Goal: Complete application form: Complete application form

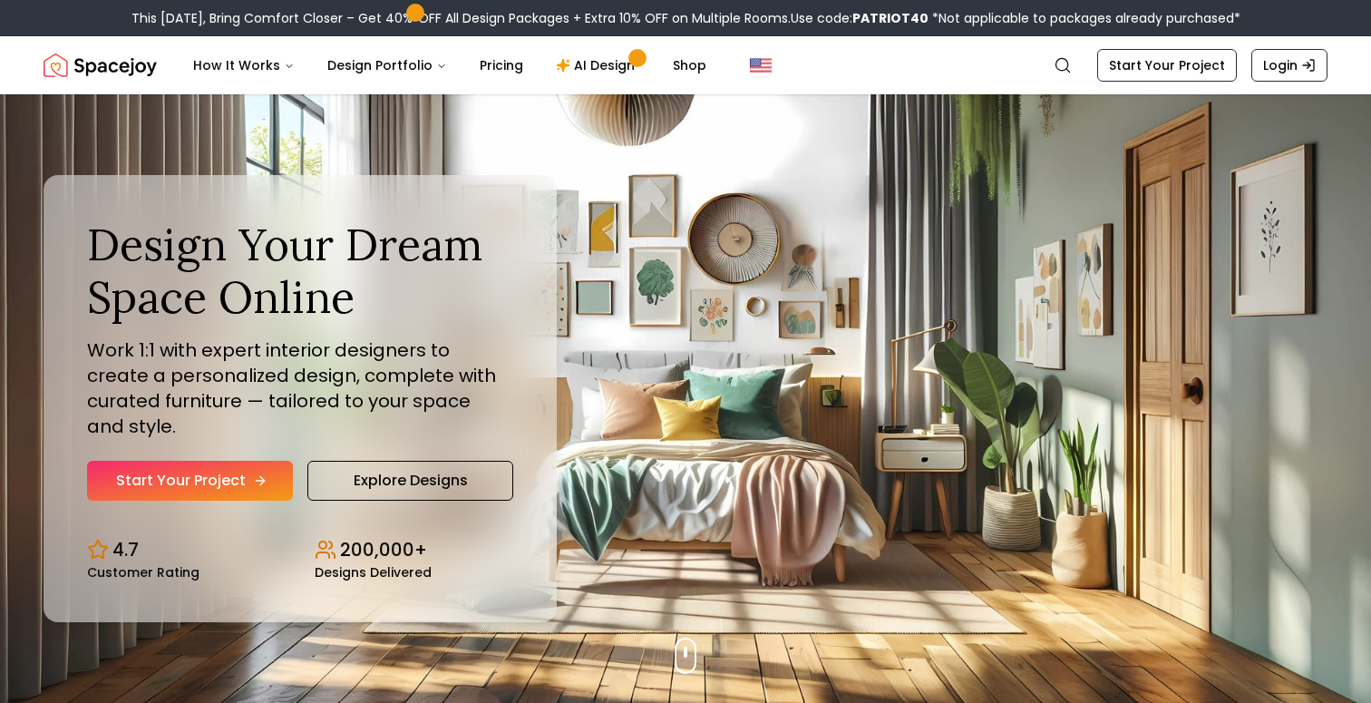
click at [240, 461] on link "Start Your Project" at bounding box center [190, 481] width 206 height 40
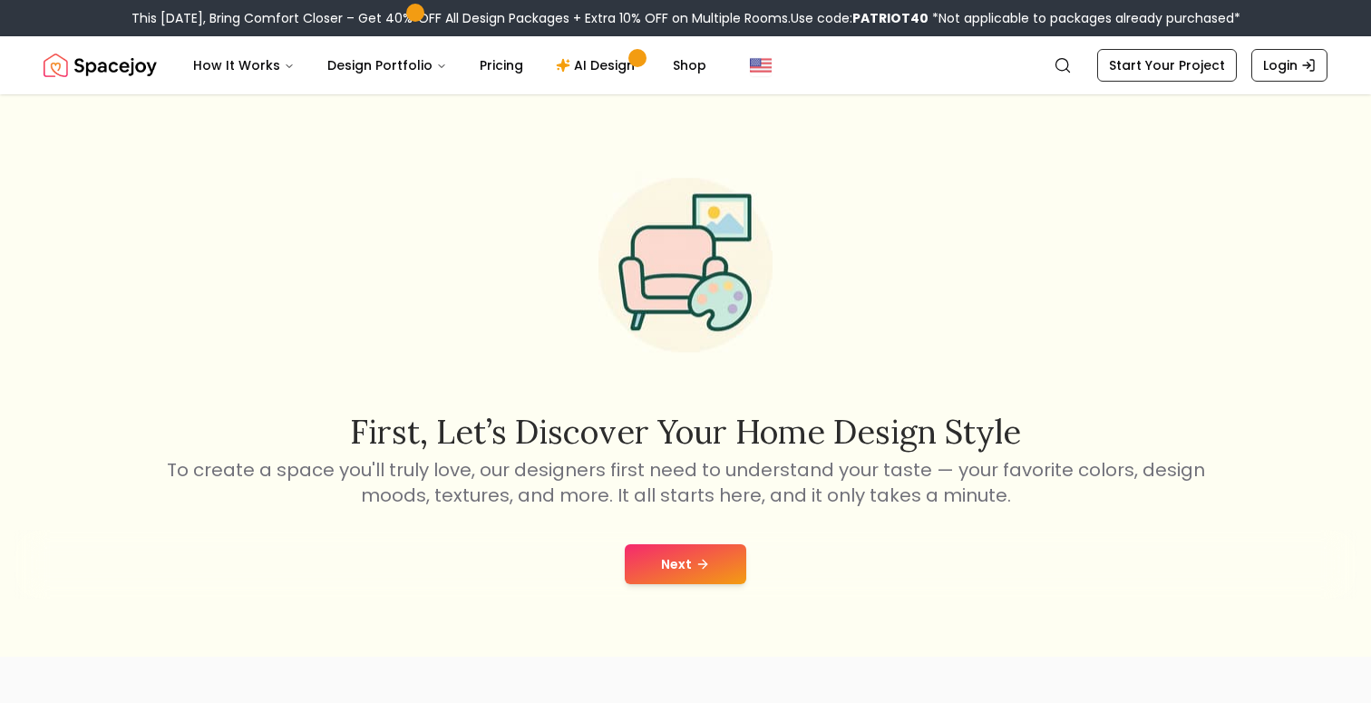
click at [658, 551] on button "Next" at bounding box center [686, 564] width 122 height 40
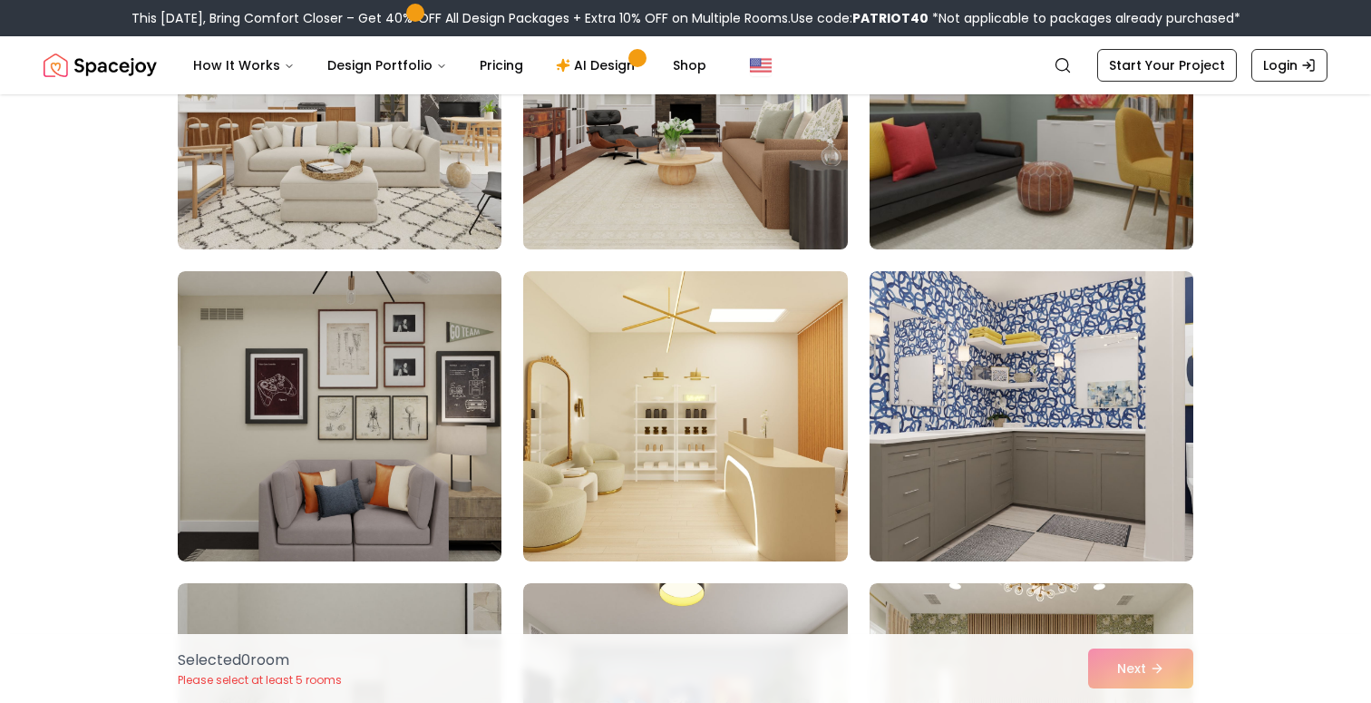
scroll to position [284, 0]
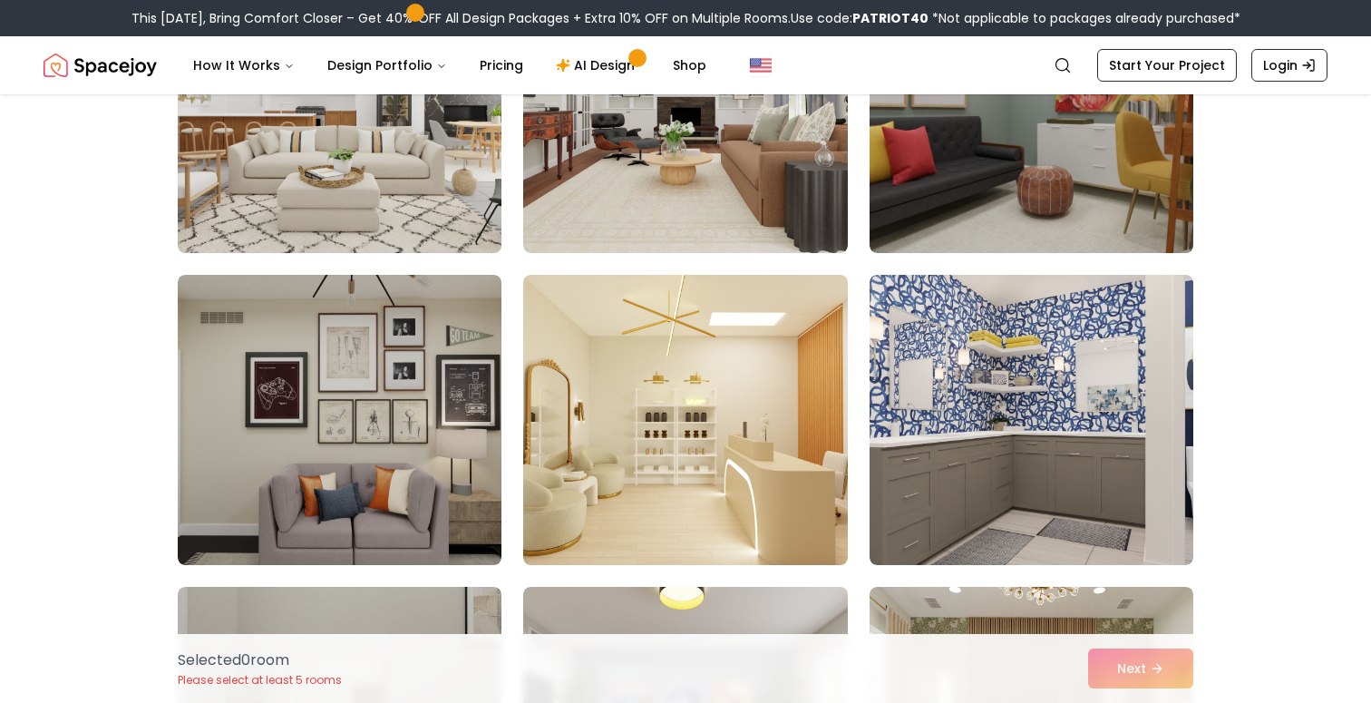
click at [453, 221] on img at bounding box center [340, 108] width 340 height 305
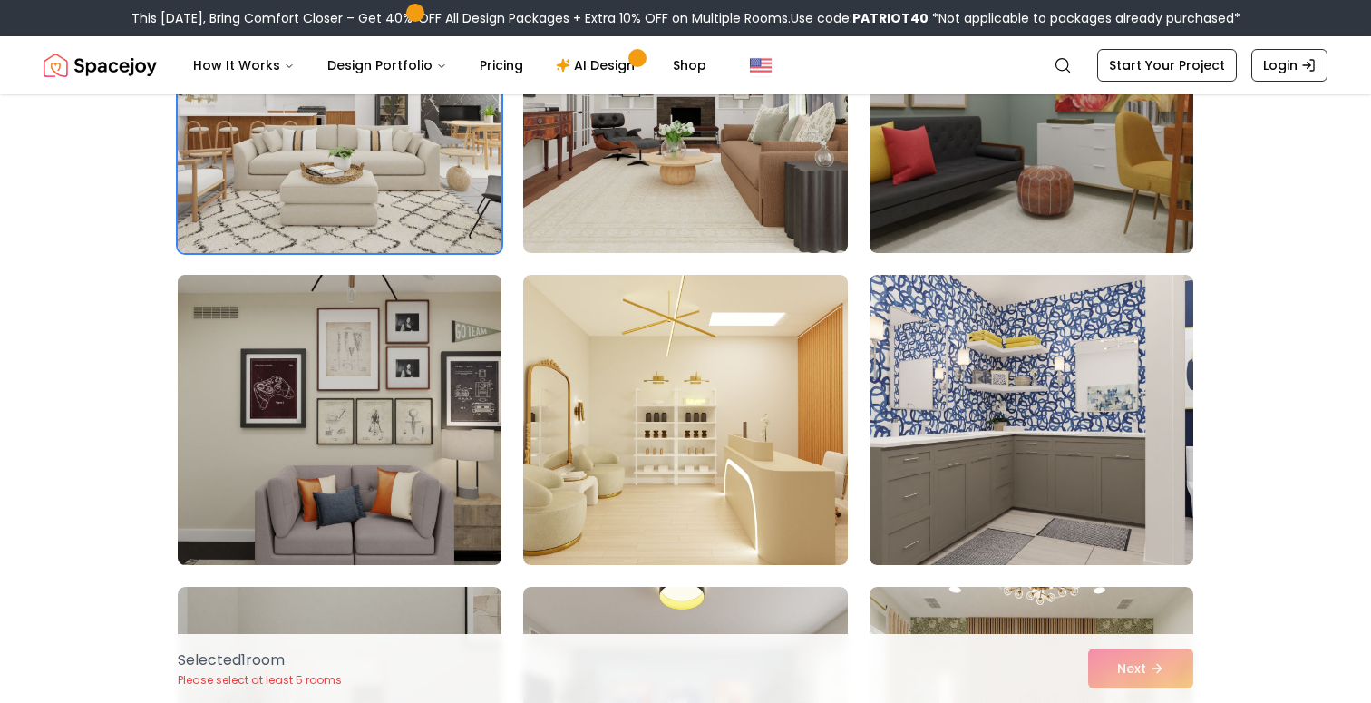
click at [434, 354] on img at bounding box center [340, 419] width 340 height 305
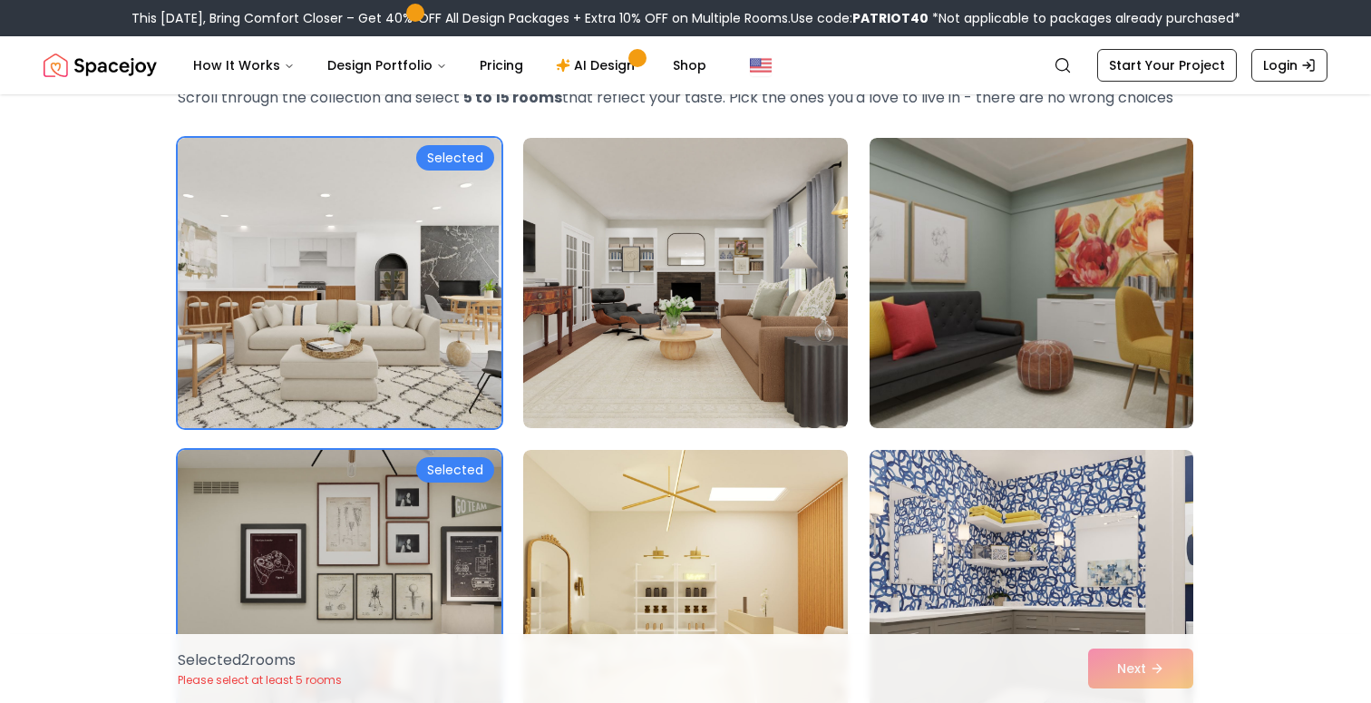
scroll to position [102, 0]
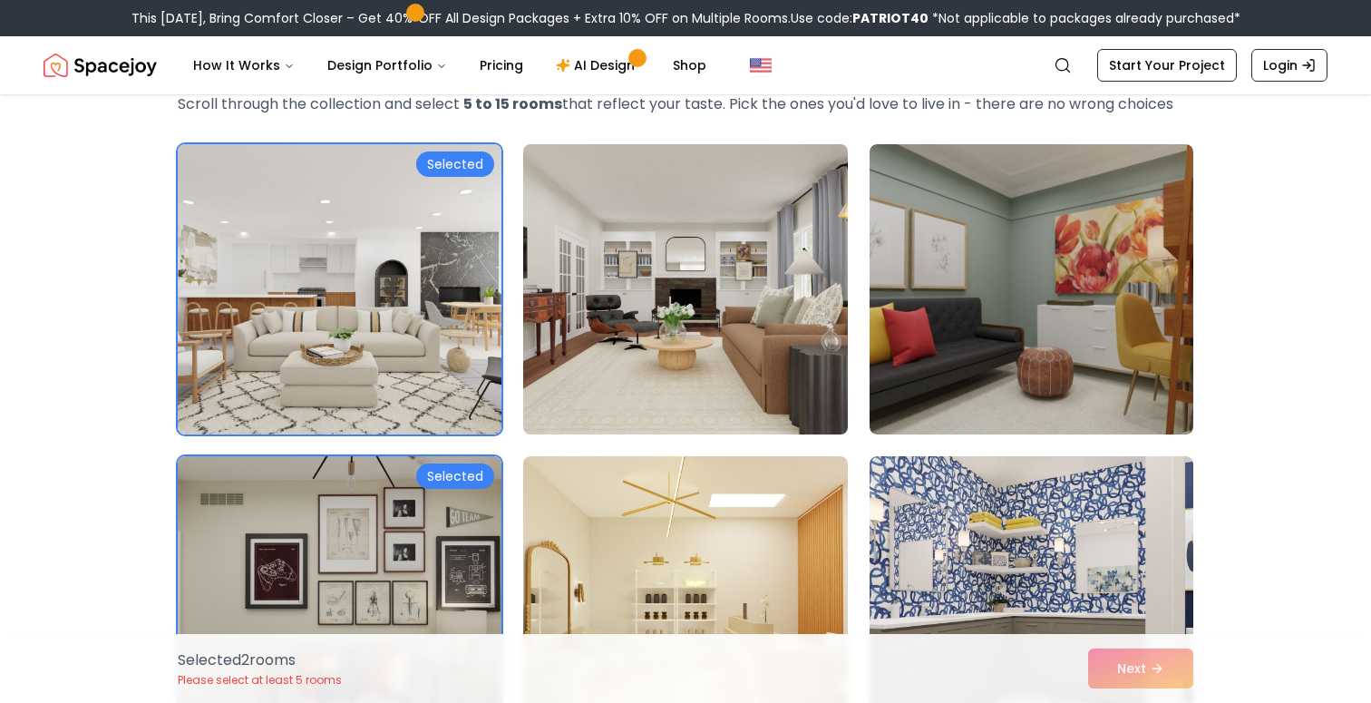
click at [580, 370] on img at bounding box center [685, 289] width 340 height 305
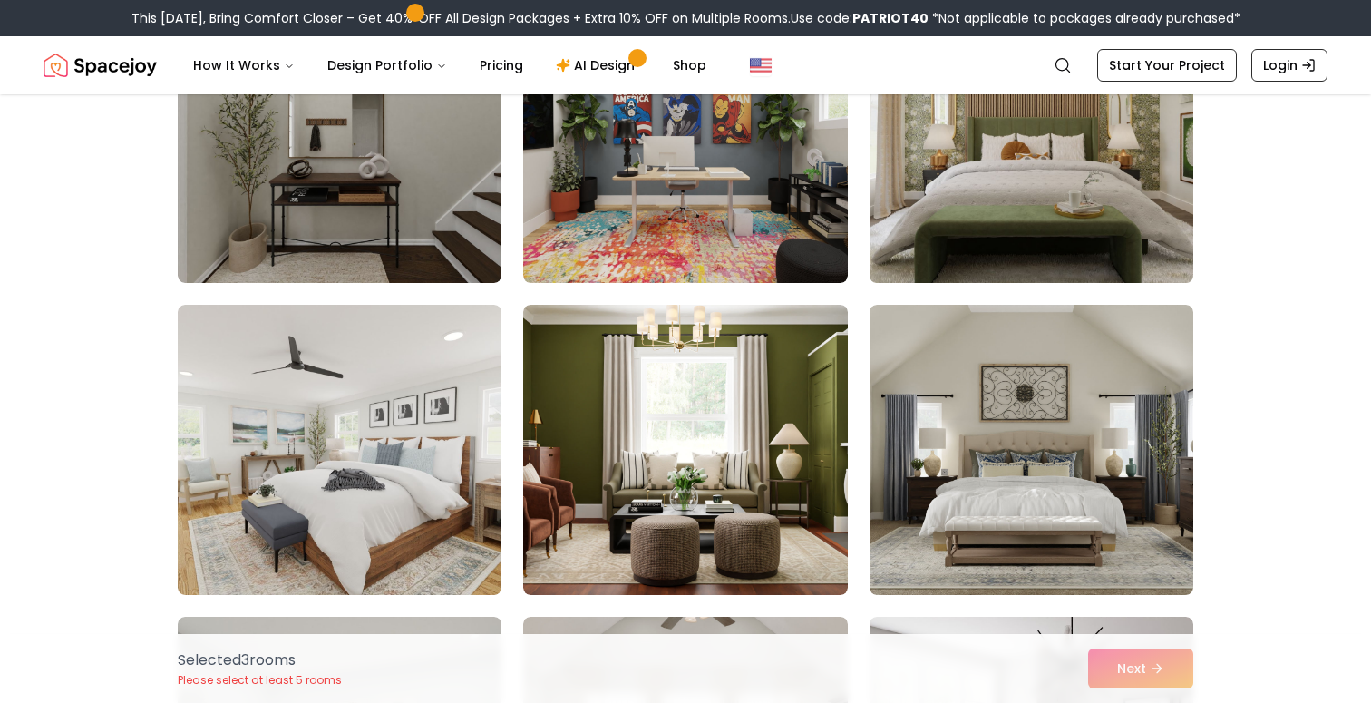
scroll to position [892, 0]
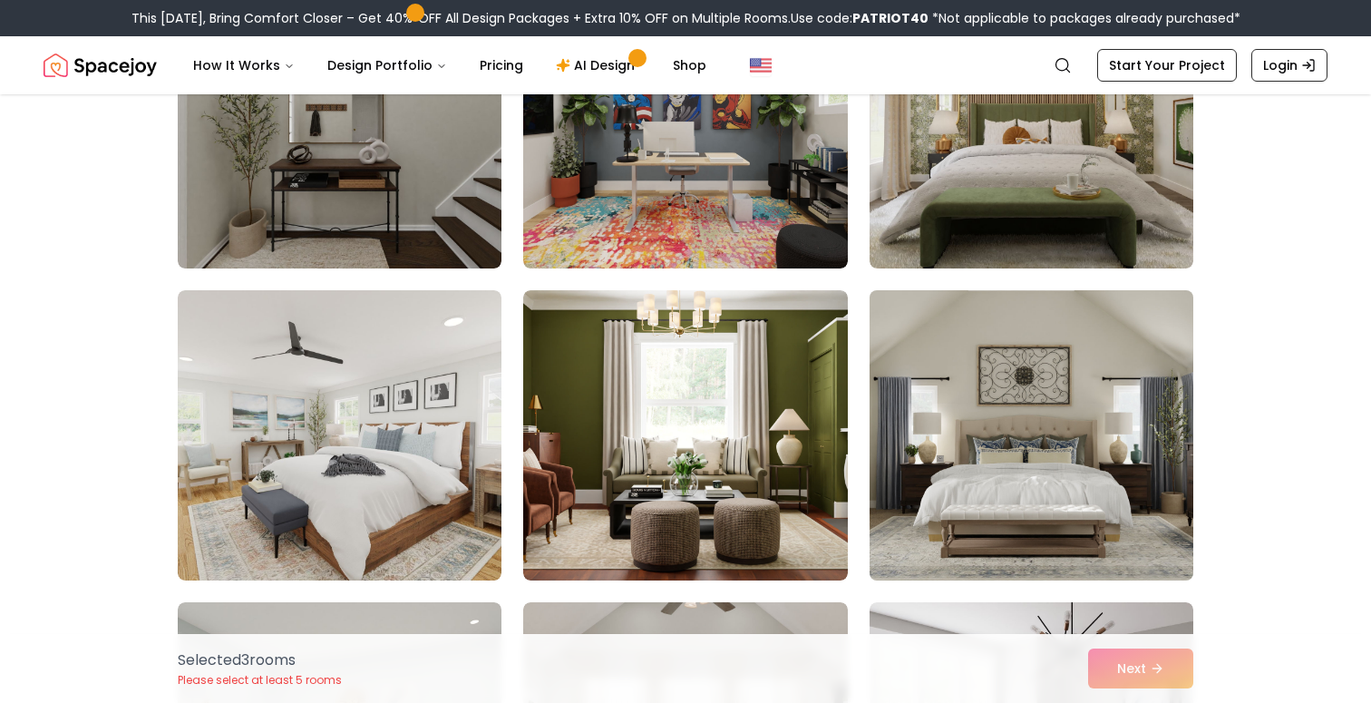
click at [980, 392] on img at bounding box center [1031, 435] width 340 height 305
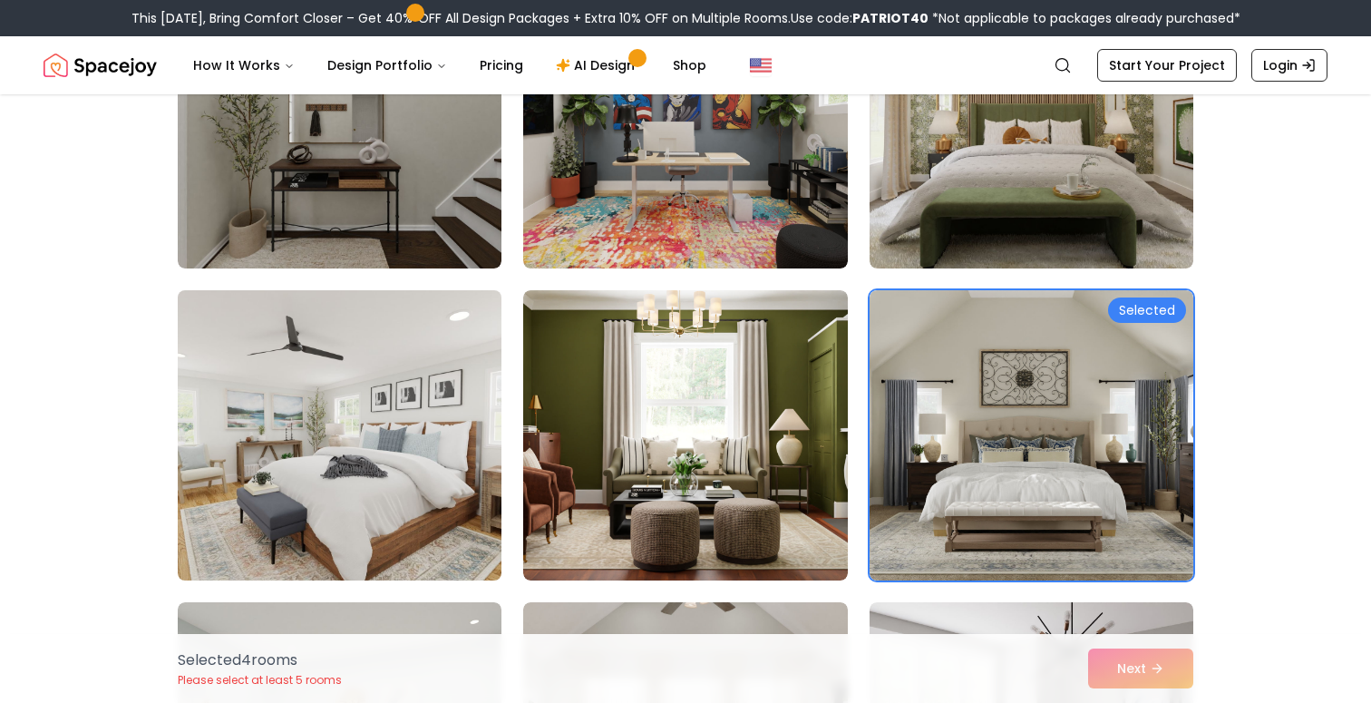
click at [420, 408] on img at bounding box center [340, 435] width 340 height 305
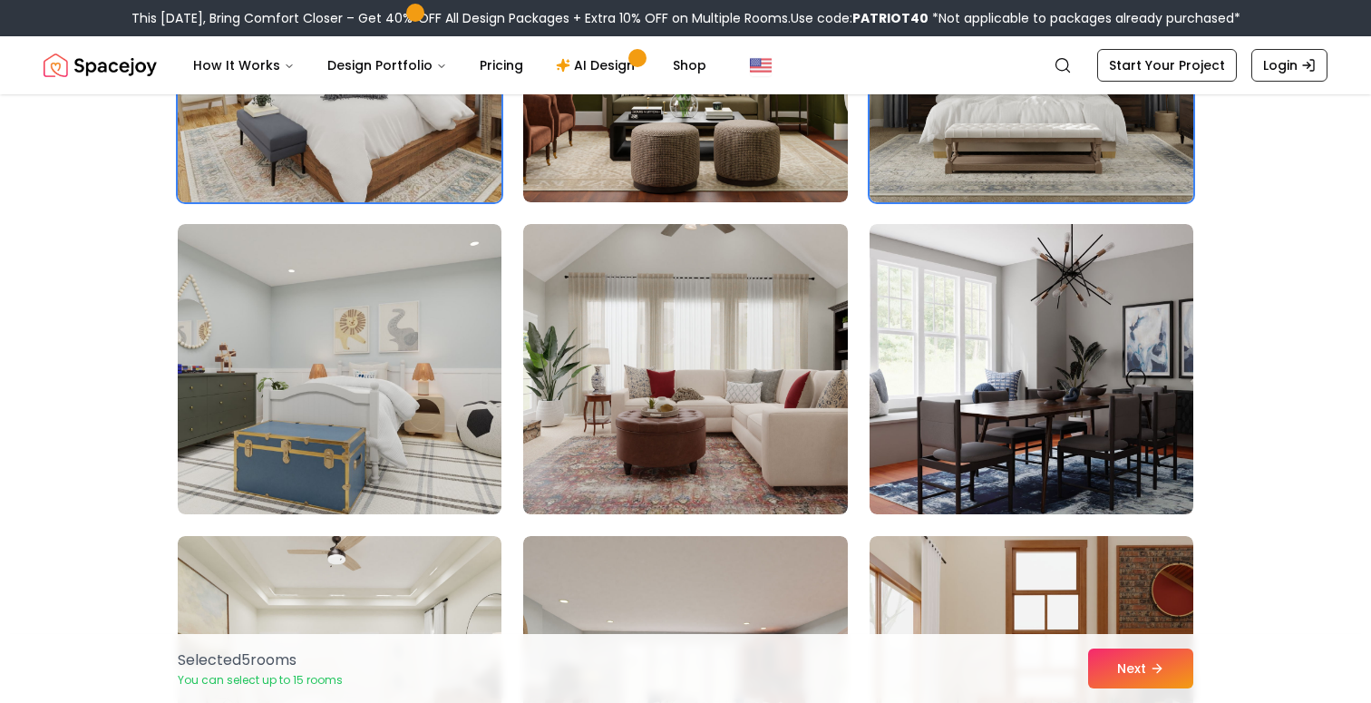
scroll to position [1272, 0]
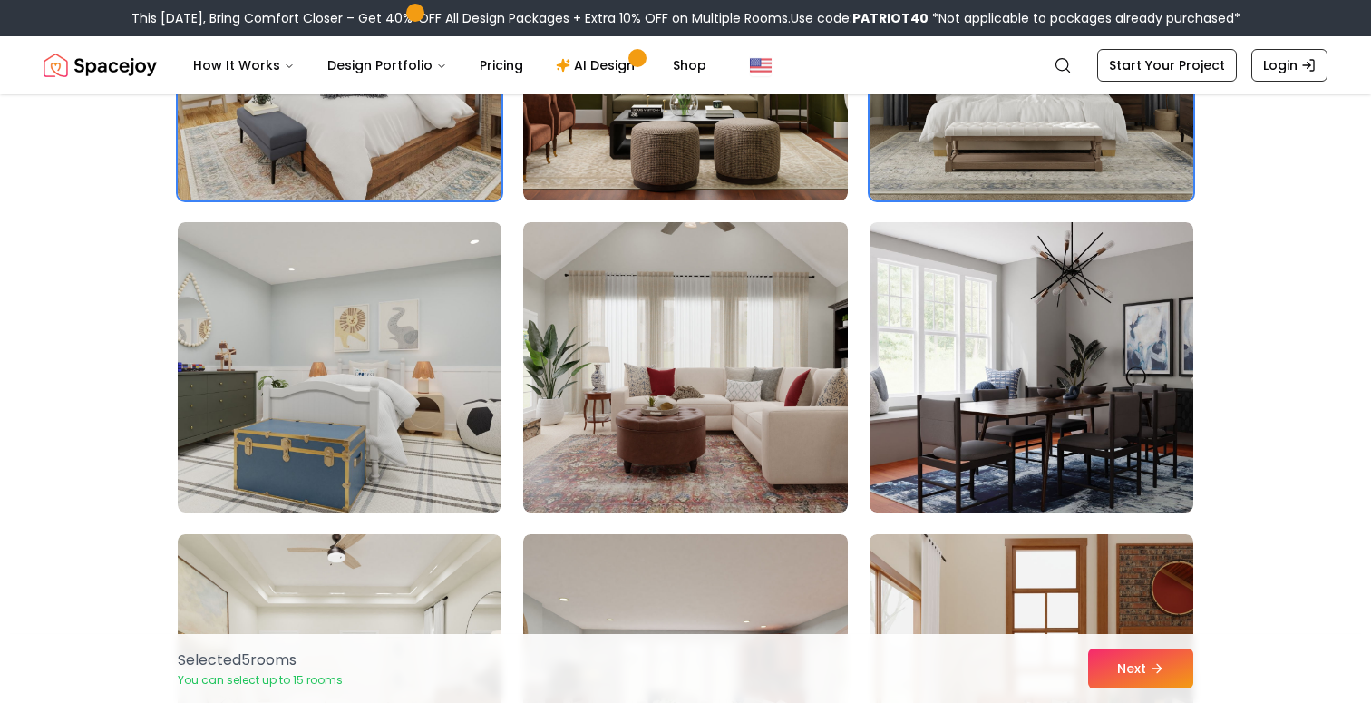
click at [420, 408] on img at bounding box center [340, 367] width 324 height 290
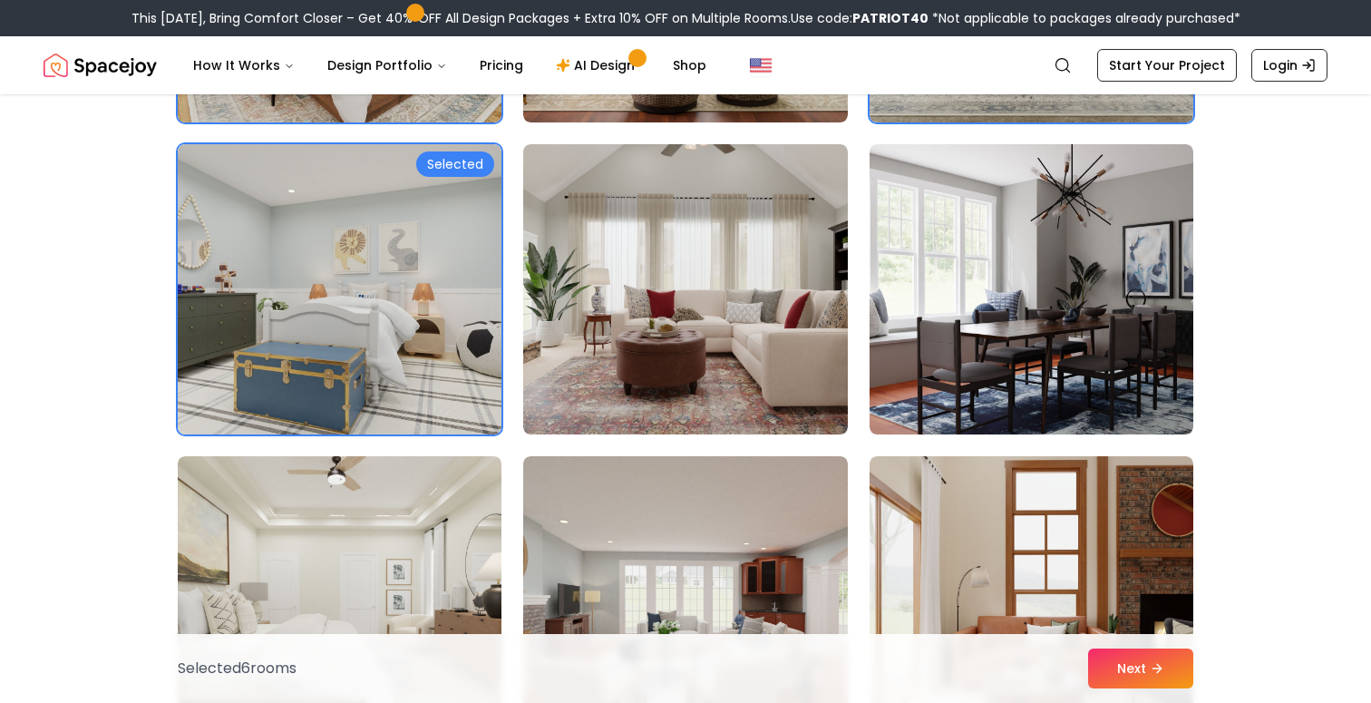
scroll to position [1353, 0]
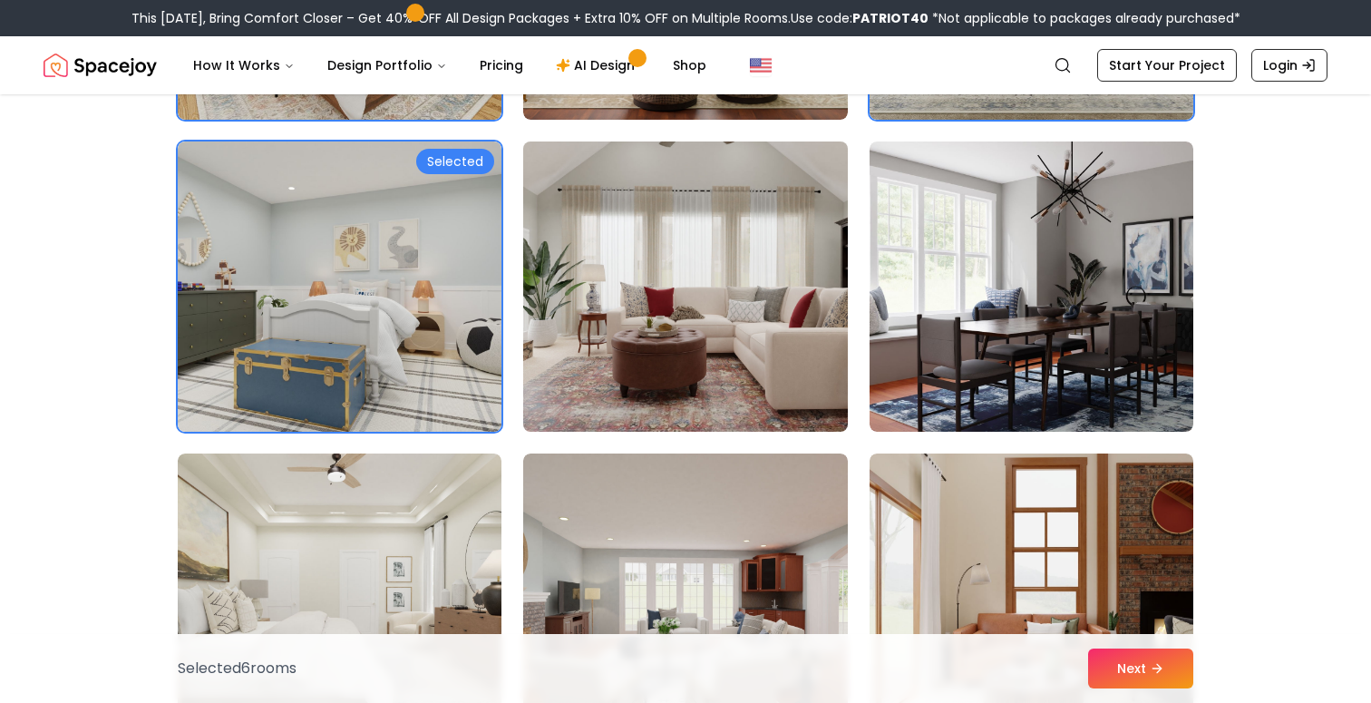
click at [681, 360] on img at bounding box center [685, 286] width 340 height 305
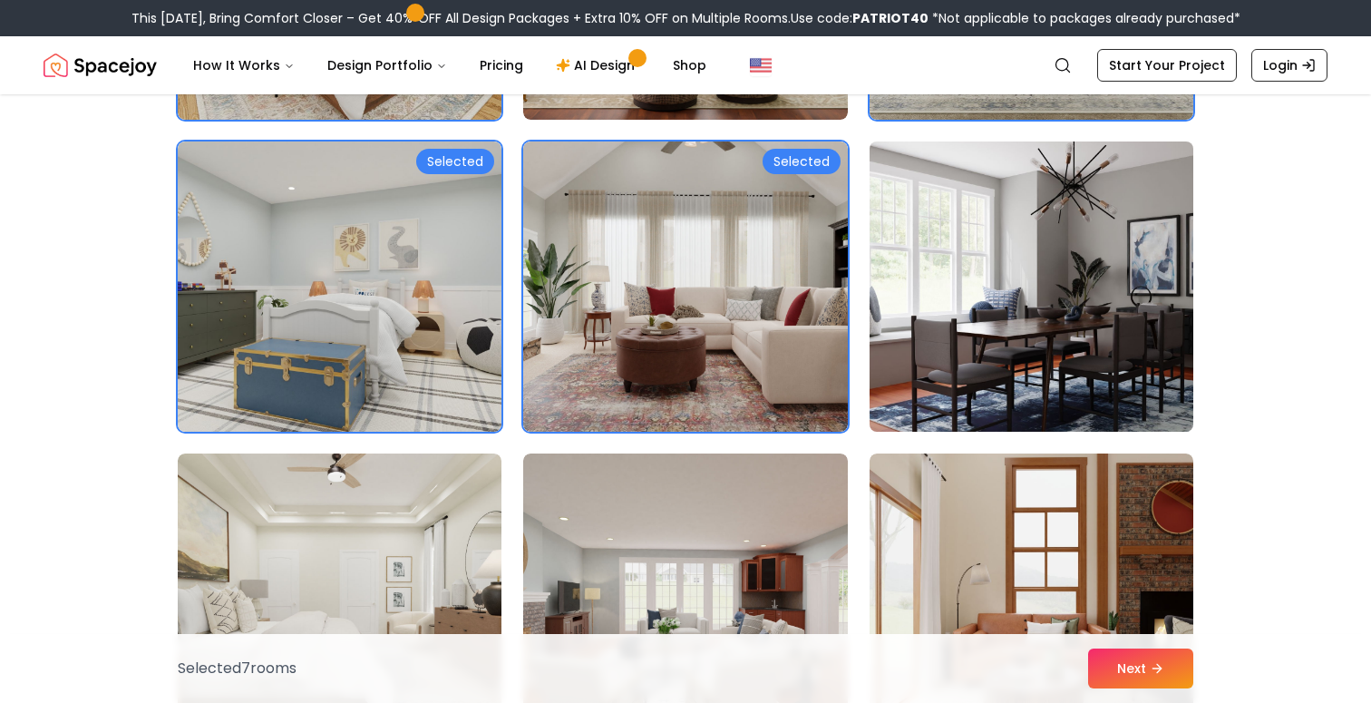
click at [919, 340] on img at bounding box center [1031, 286] width 340 height 305
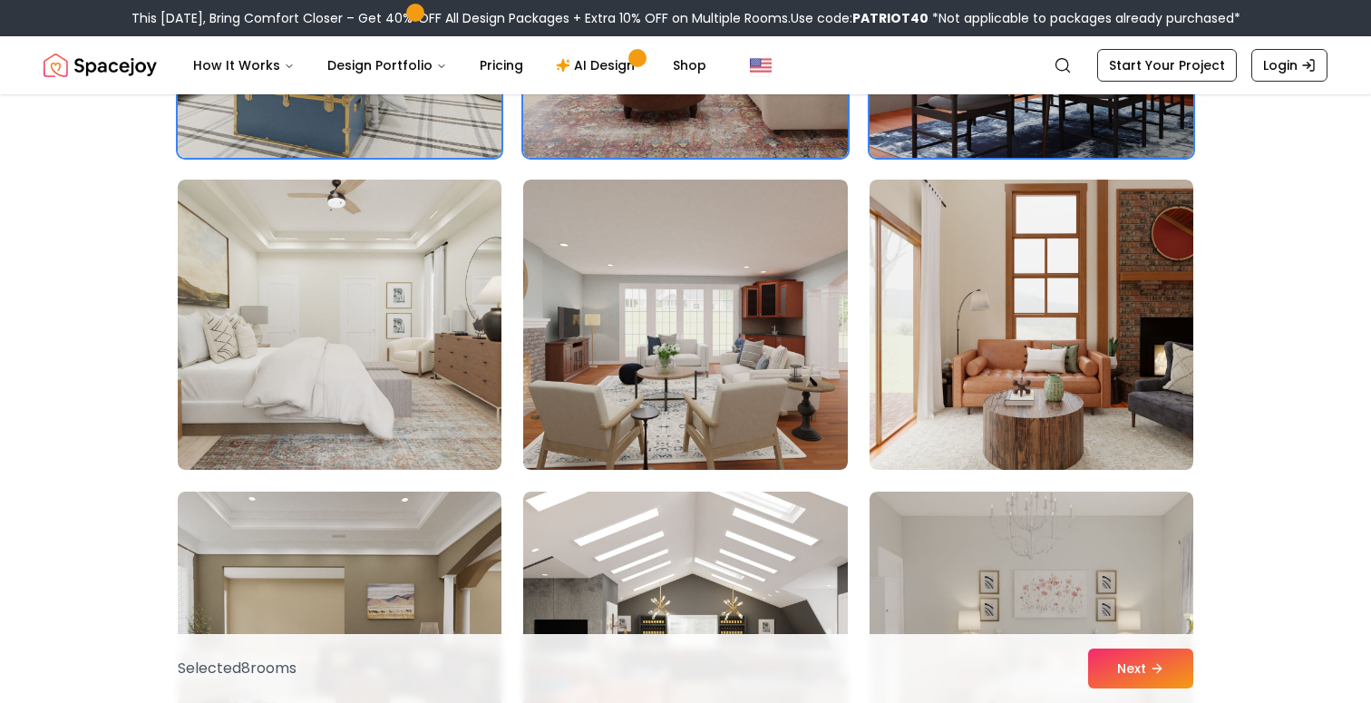
scroll to position [1642, 0]
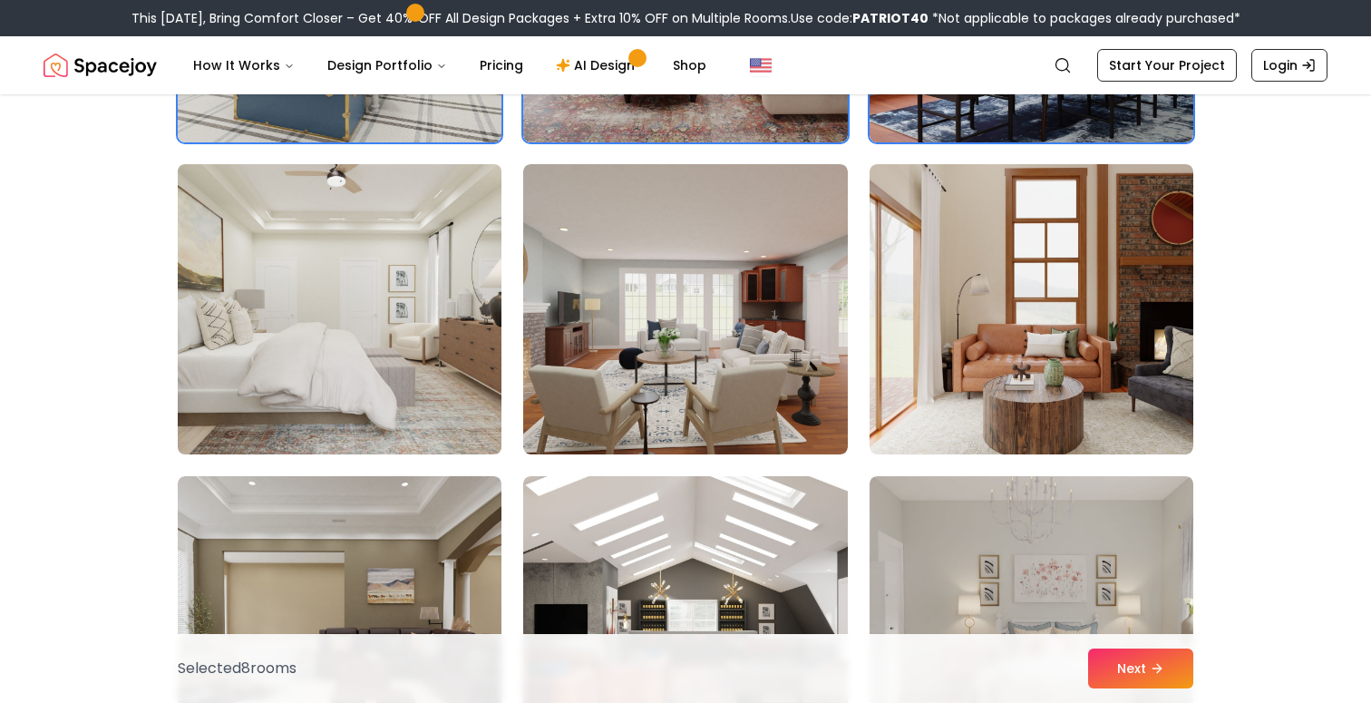
click at [418, 328] on img at bounding box center [340, 309] width 340 height 305
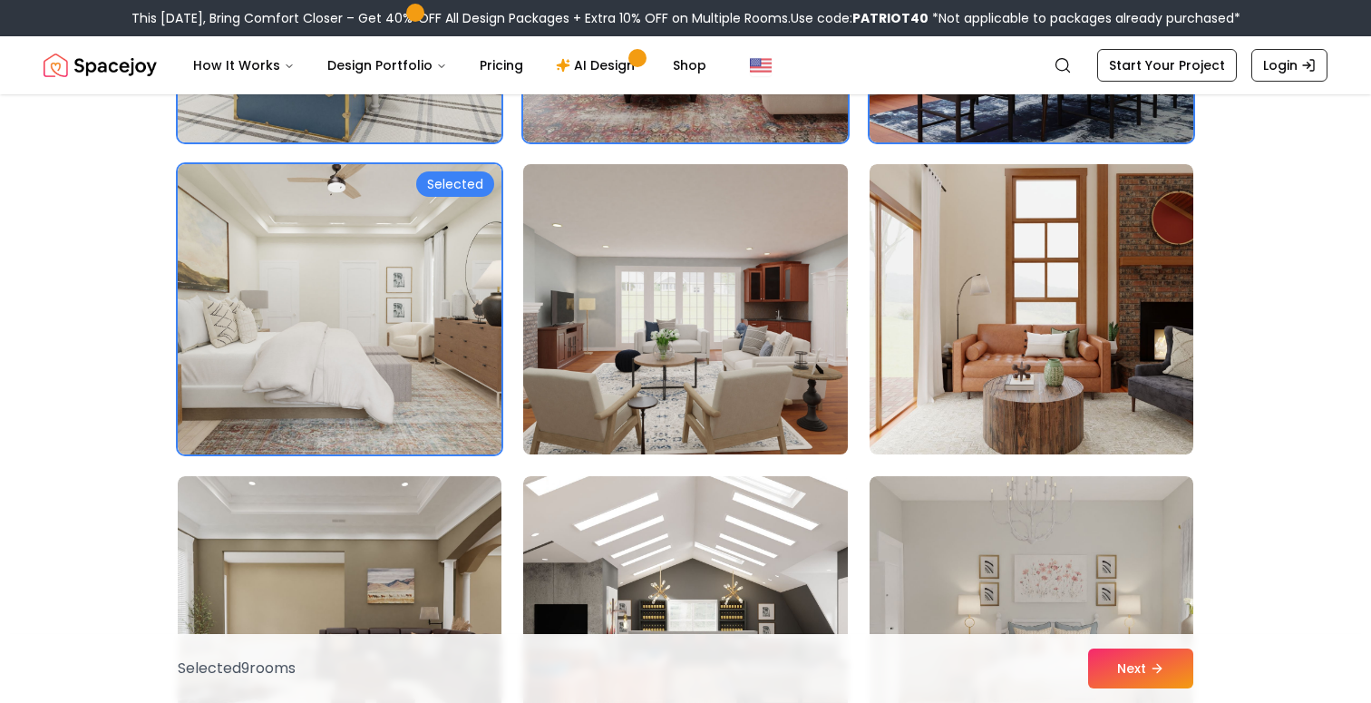
click at [712, 335] on img at bounding box center [685, 309] width 340 height 305
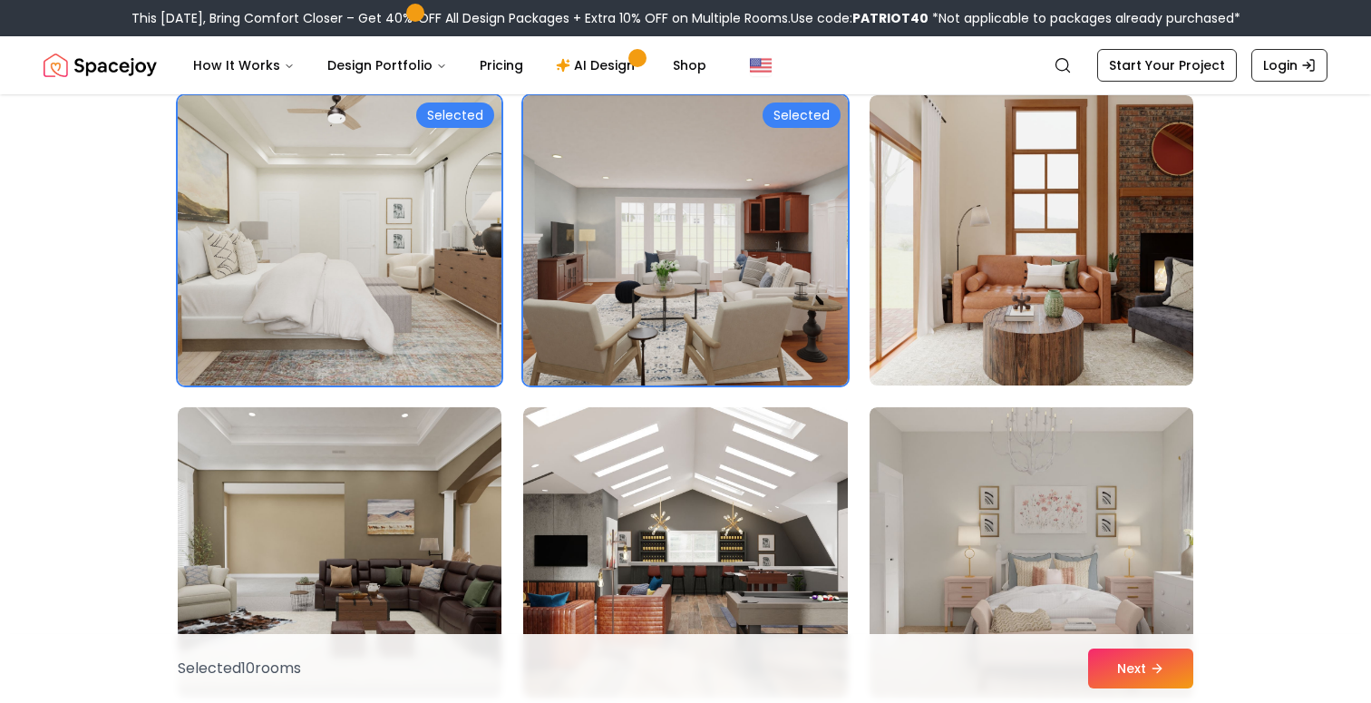
scroll to position [1728, 0]
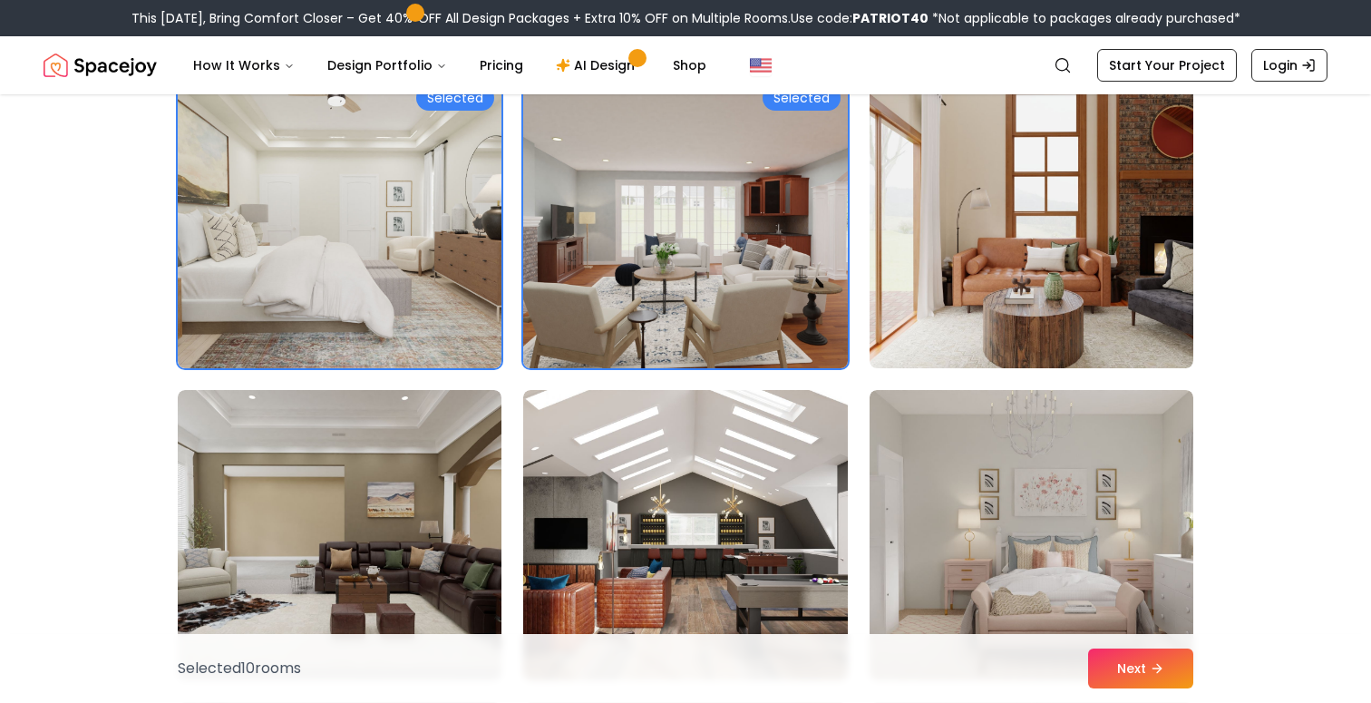
click at [712, 335] on img at bounding box center [685, 223] width 340 height 305
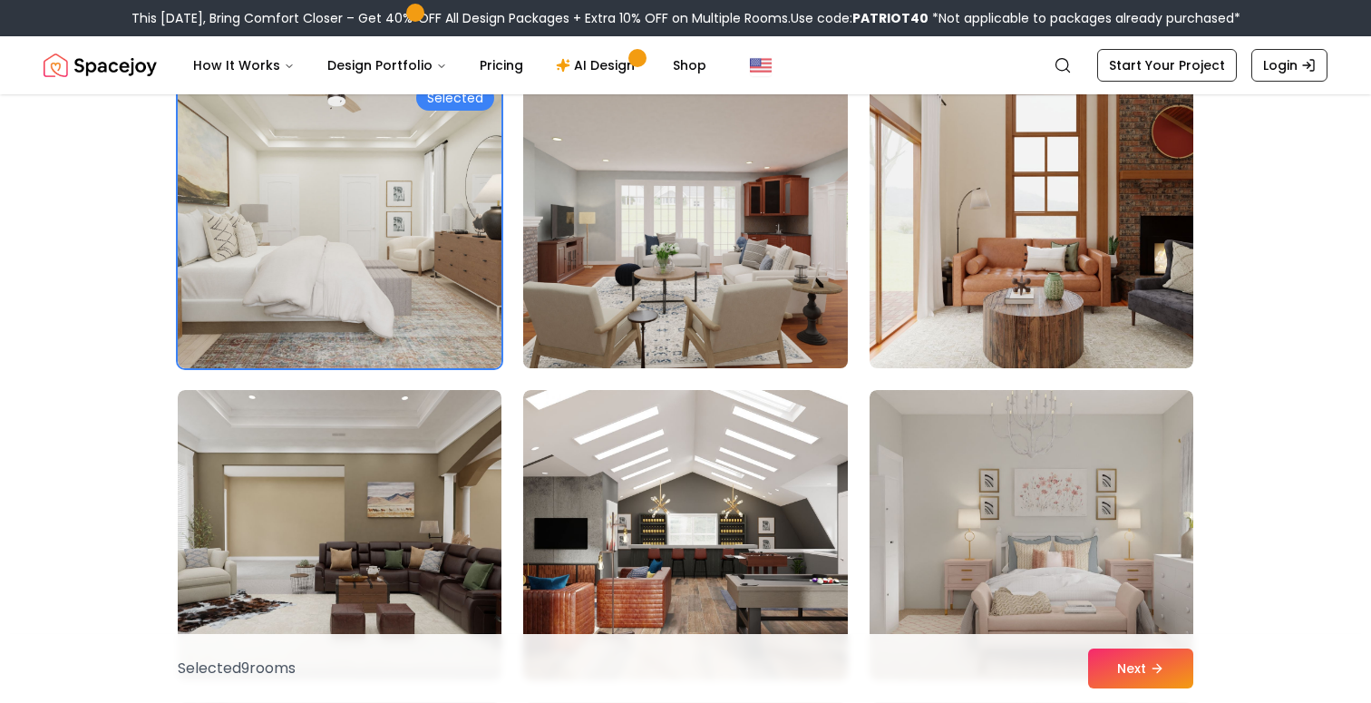
click at [712, 335] on img at bounding box center [685, 223] width 340 height 305
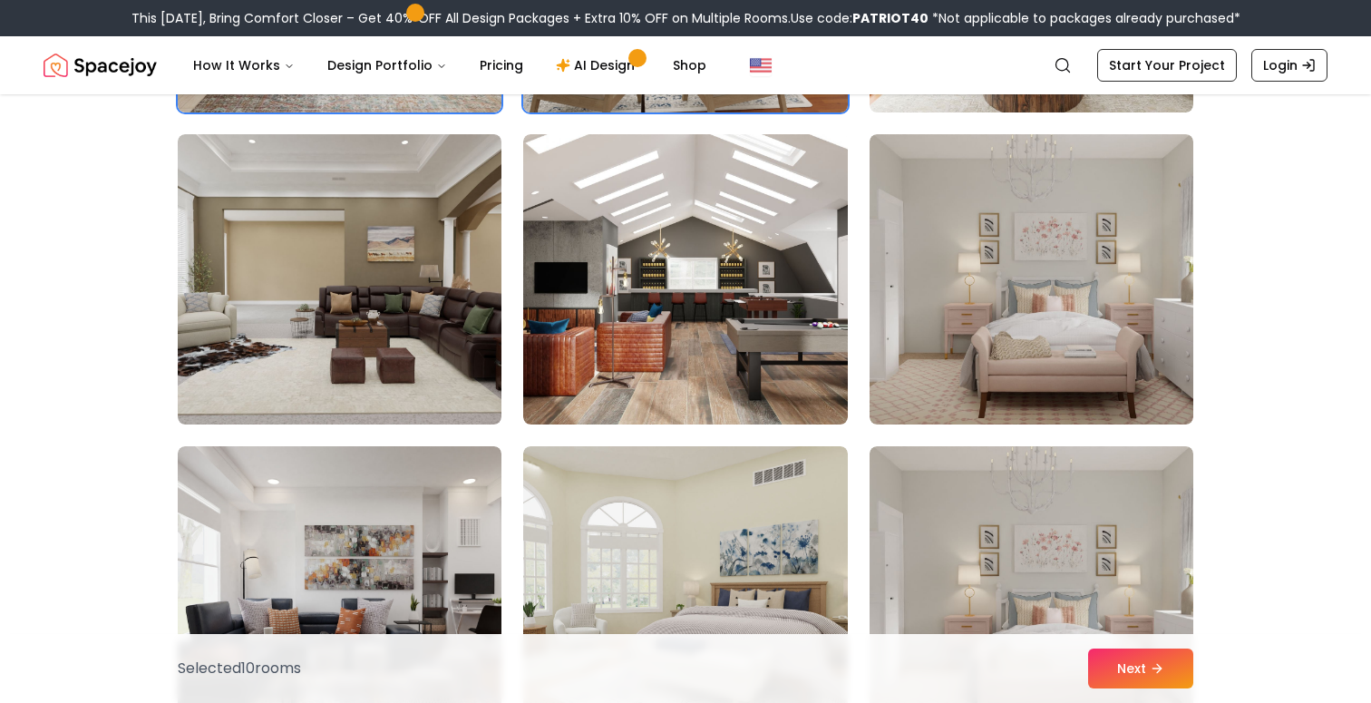
scroll to position [1994, 0]
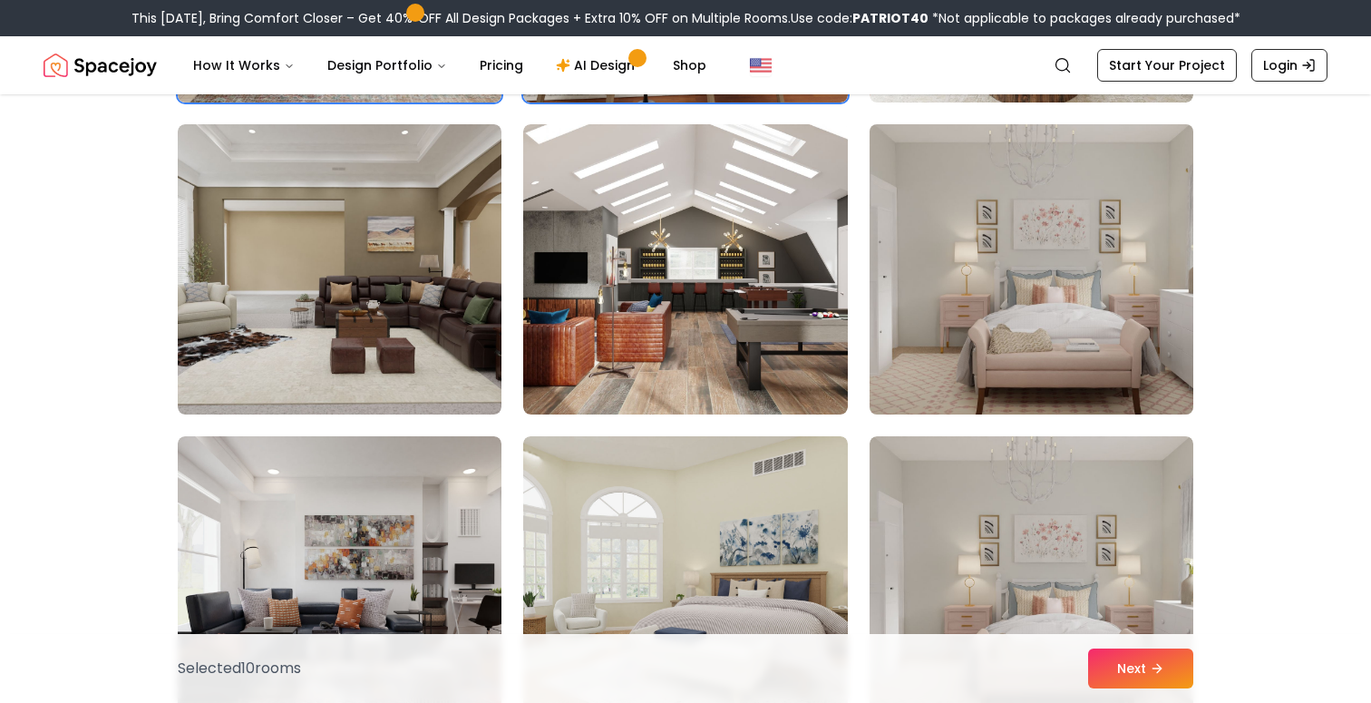
click at [995, 356] on img at bounding box center [1031, 269] width 340 height 305
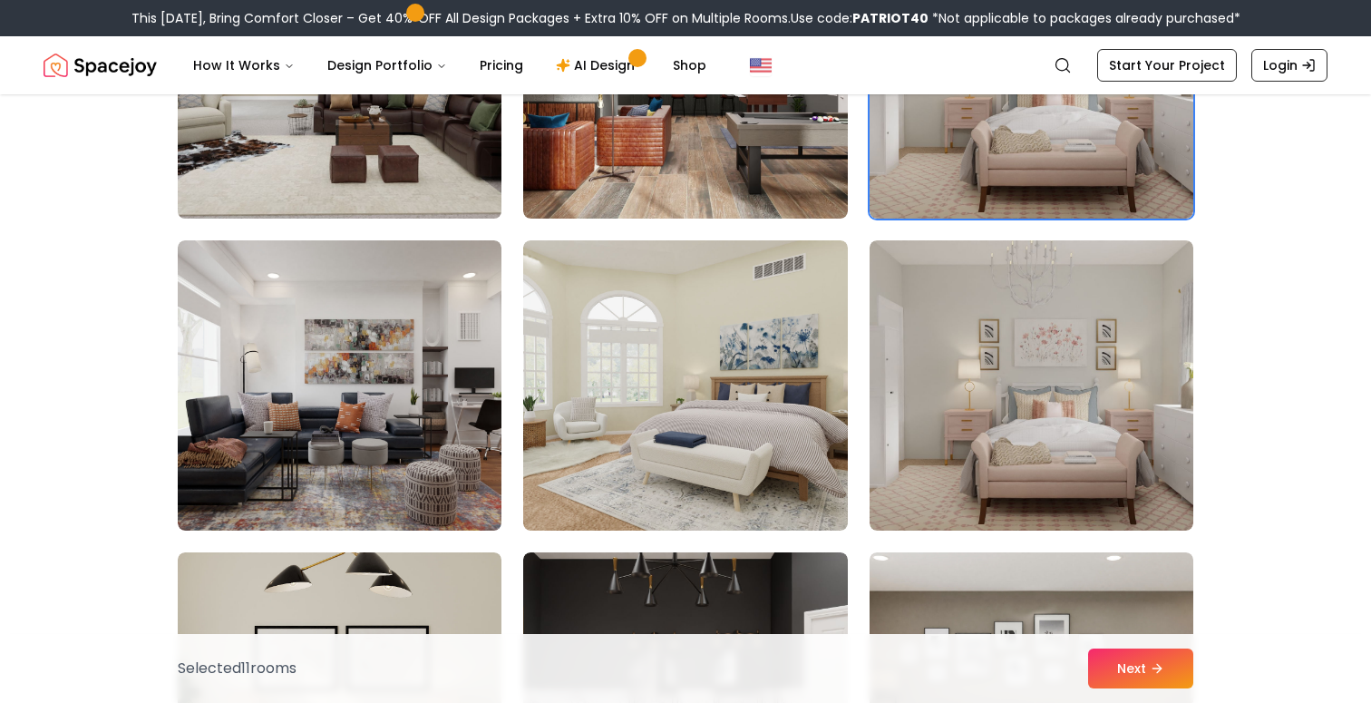
scroll to position [2195, 0]
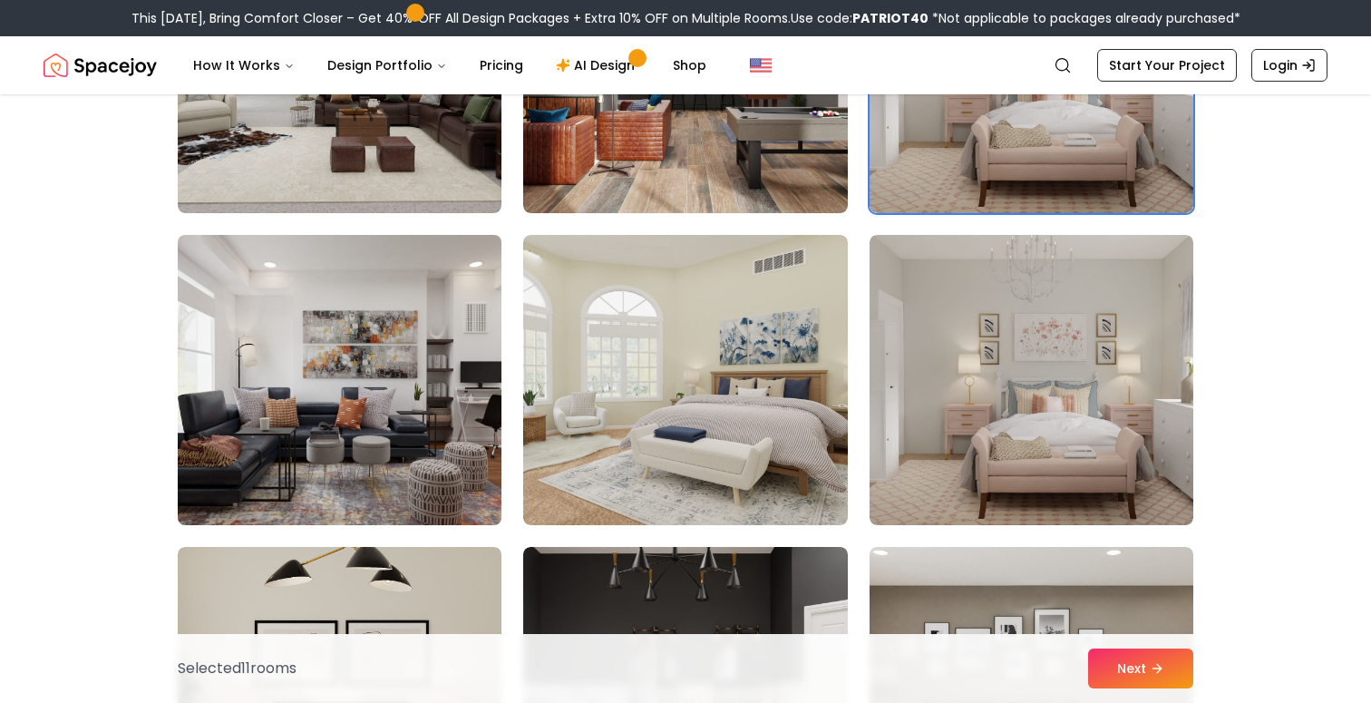
click at [353, 340] on img at bounding box center [340, 380] width 340 height 305
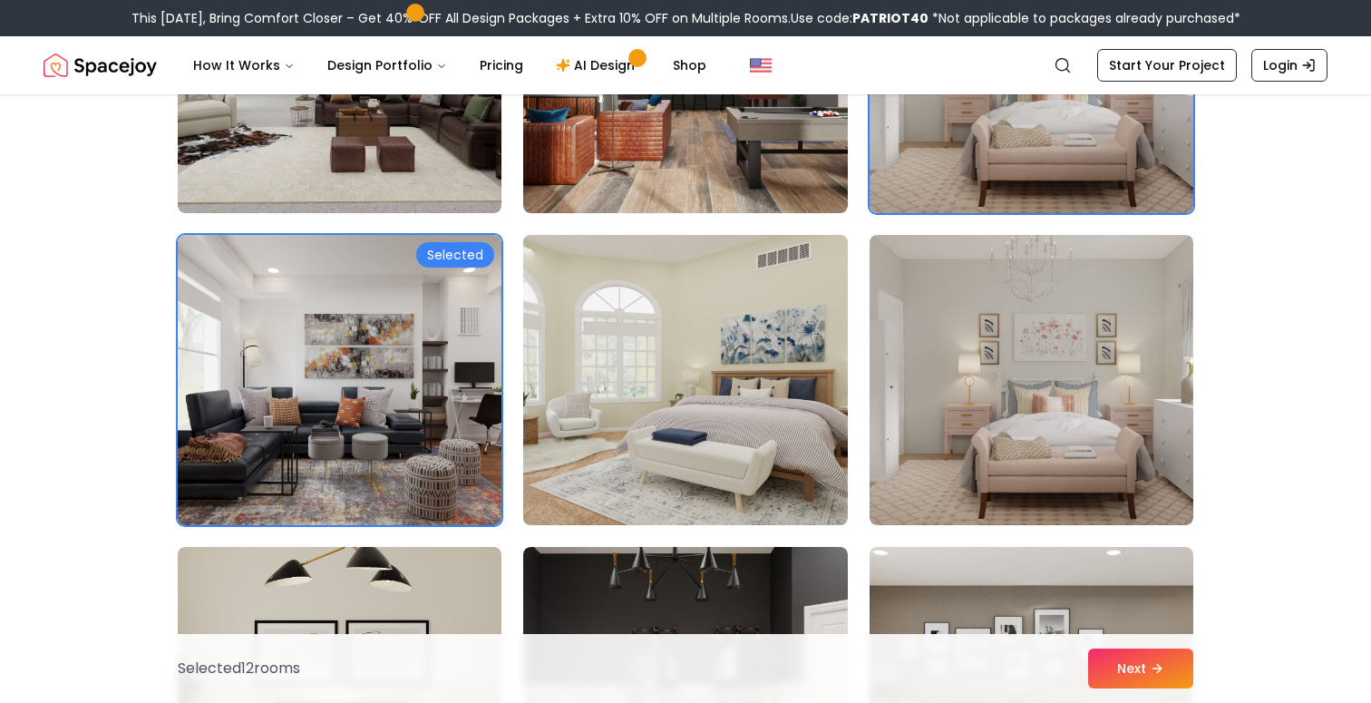
click at [596, 364] on img at bounding box center [685, 380] width 340 height 305
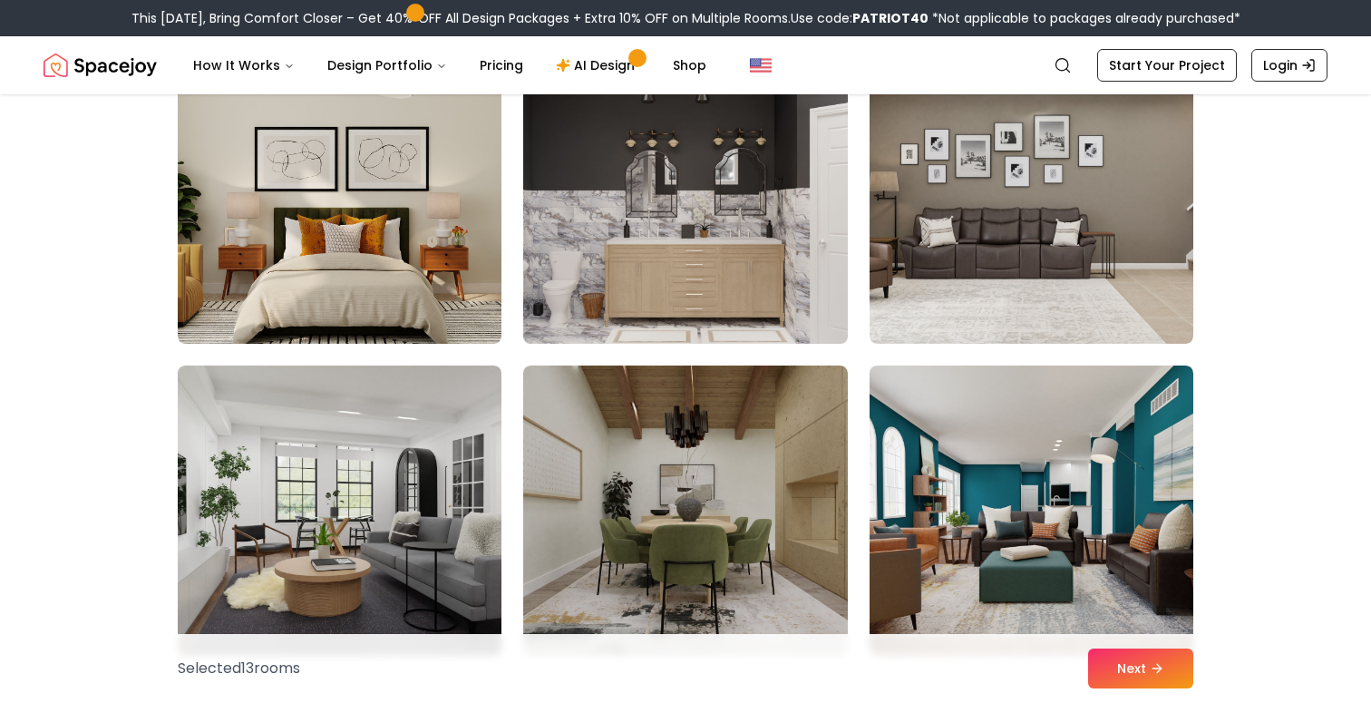
scroll to position [2697, 0]
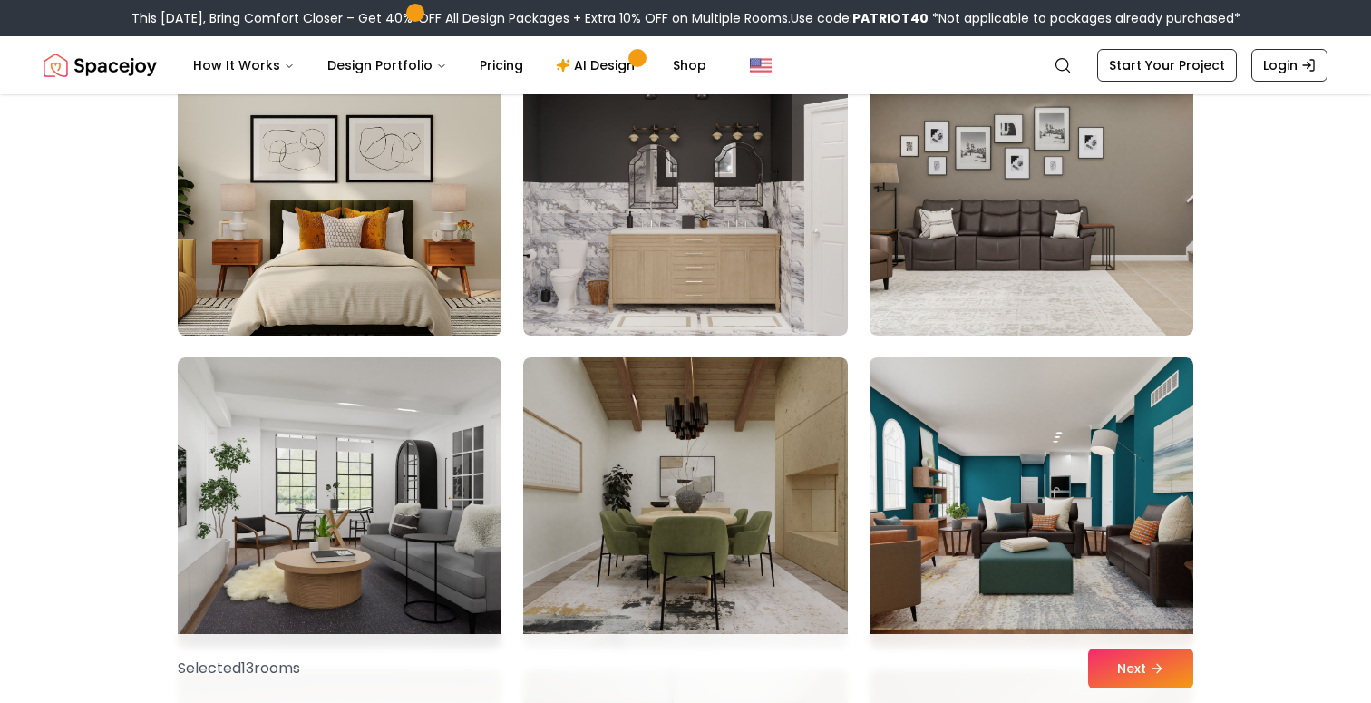
click at [376, 240] on img at bounding box center [340, 190] width 340 height 305
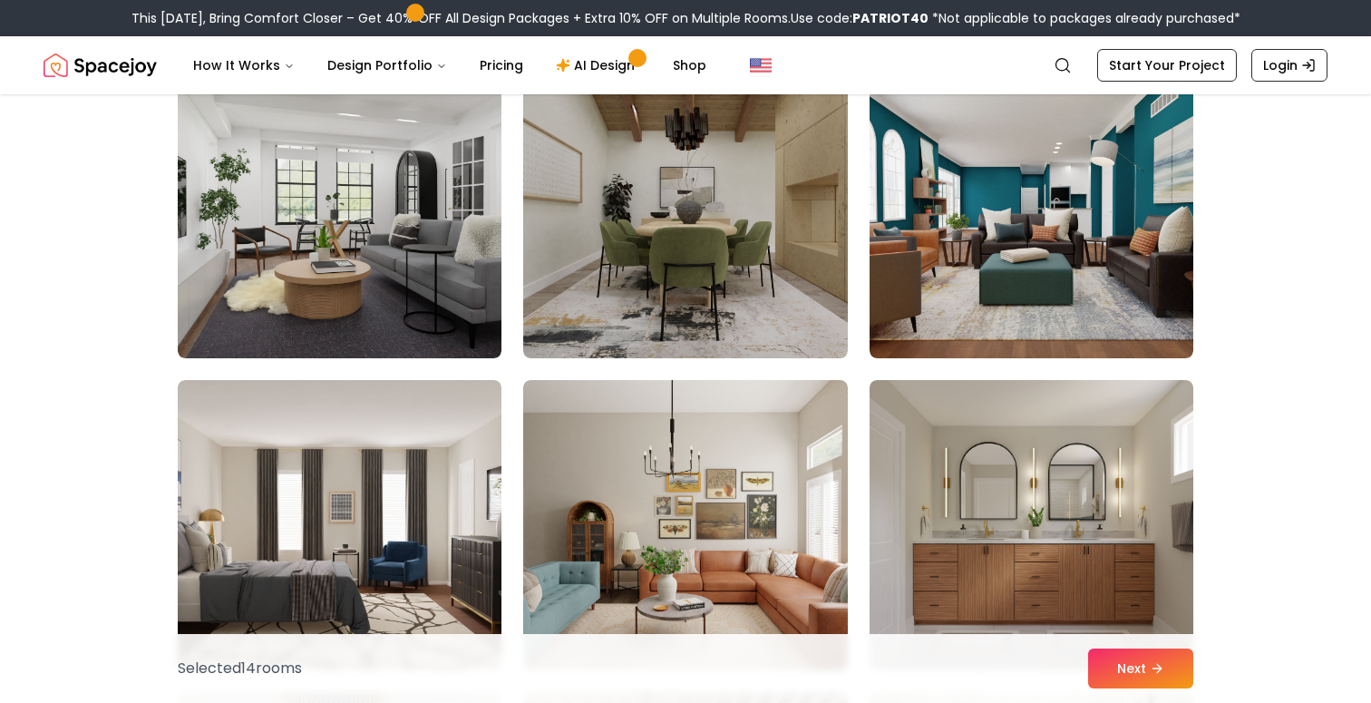
scroll to position [2989, 0]
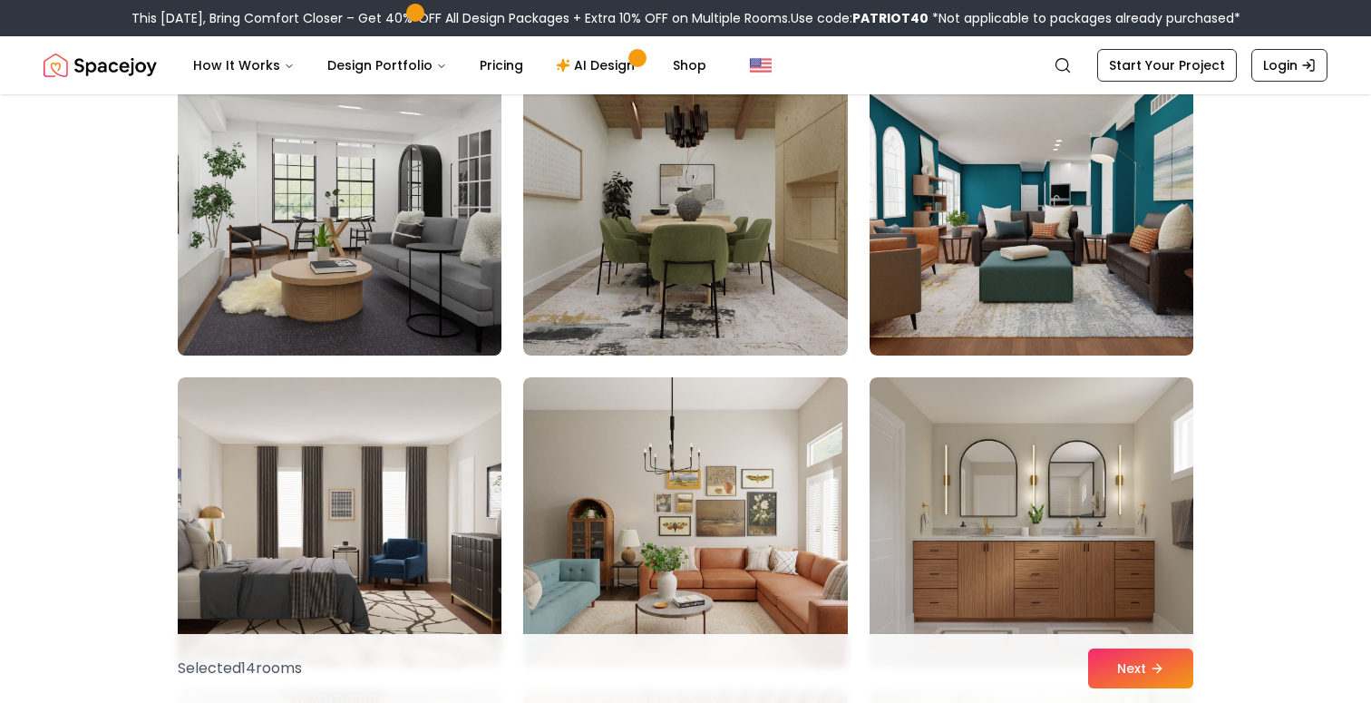
click at [353, 228] on img at bounding box center [340, 210] width 340 height 305
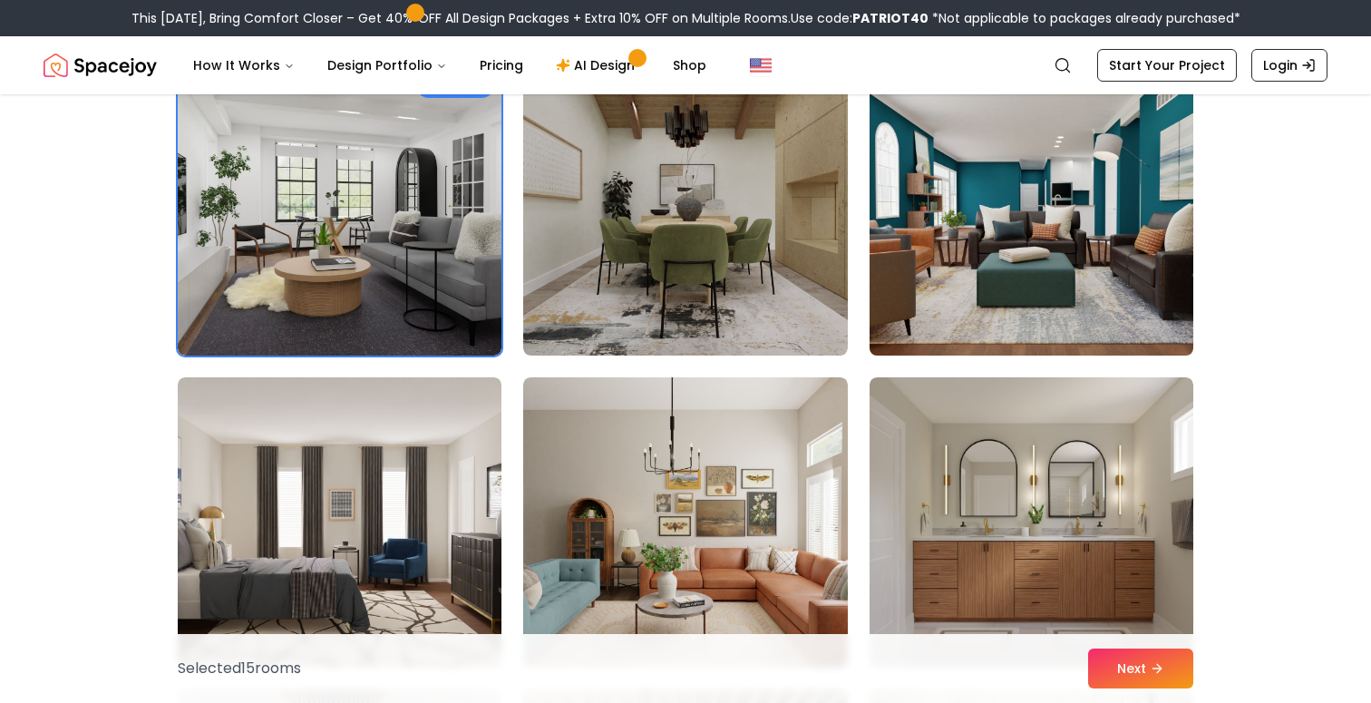
click at [998, 243] on img at bounding box center [1031, 210] width 340 height 305
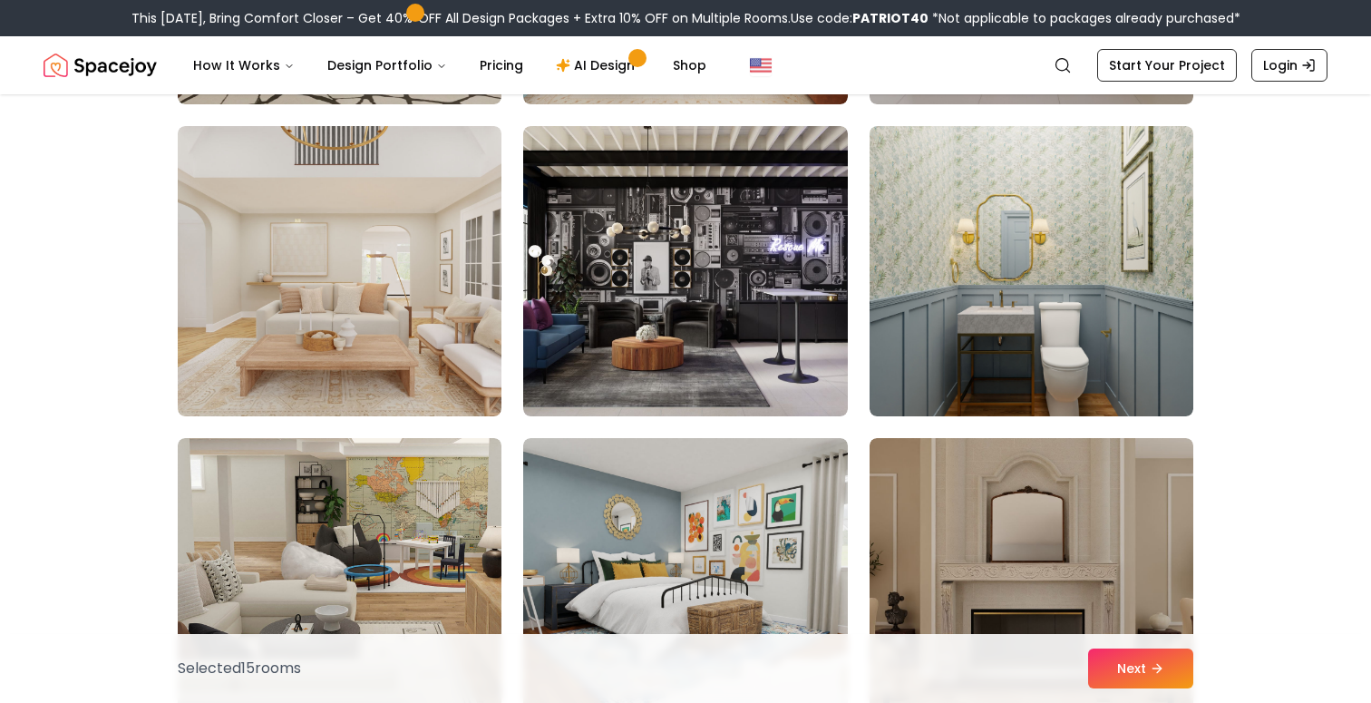
scroll to position [3555, 0]
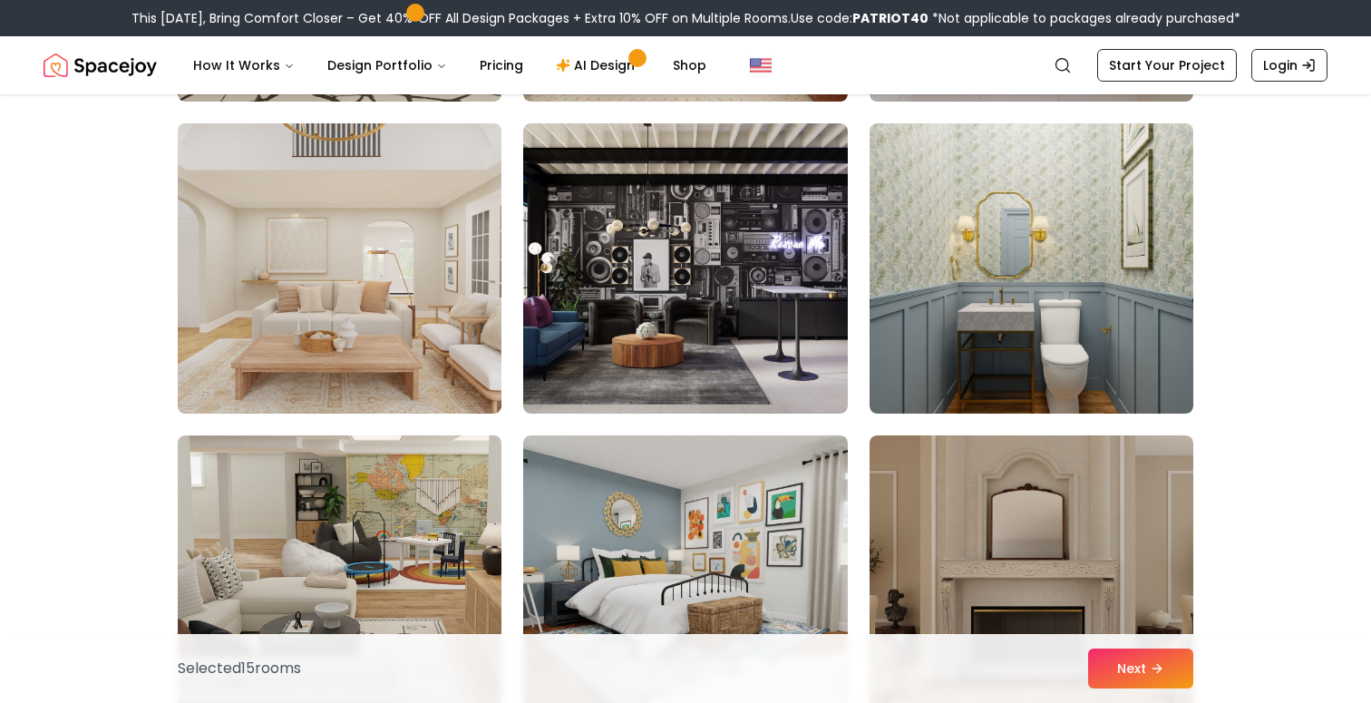
click at [329, 242] on img at bounding box center [340, 268] width 340 height 305
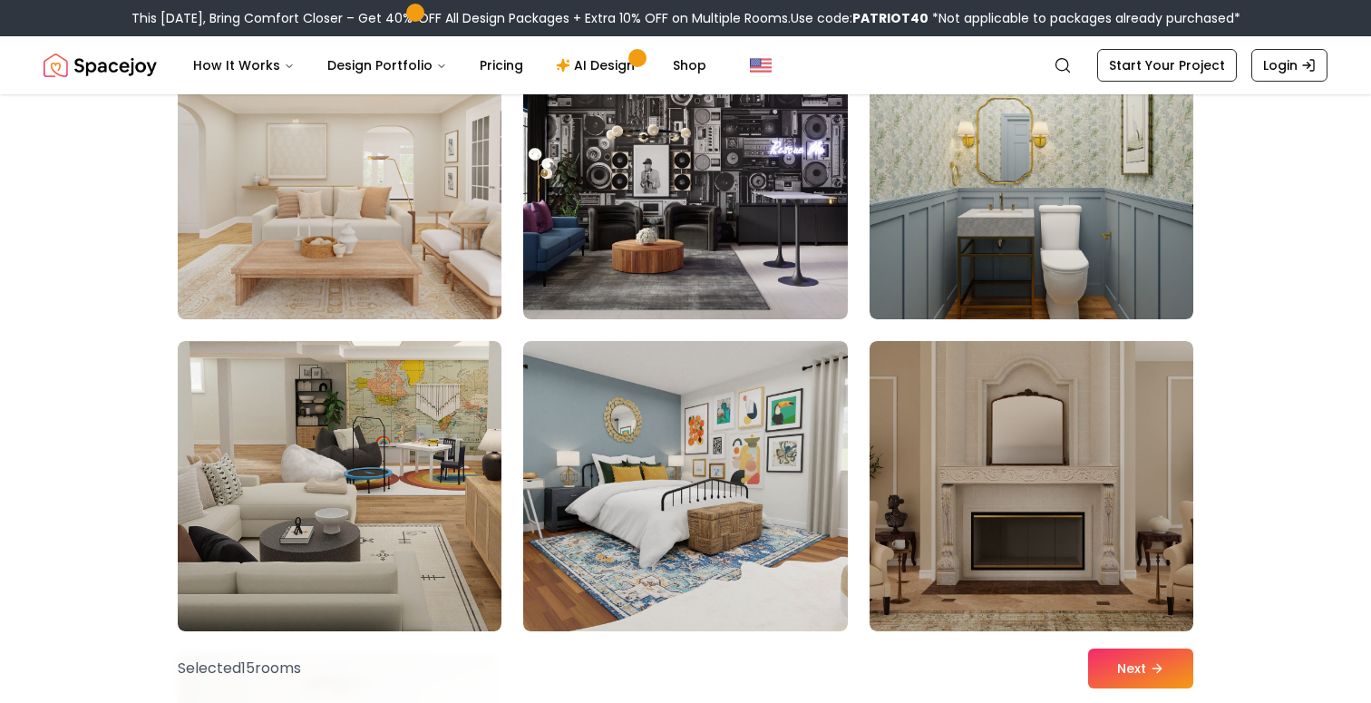
scroll to position [3650, 0]
click at [330, 242] on img at bounding box center [340, 173] width 340 height 305
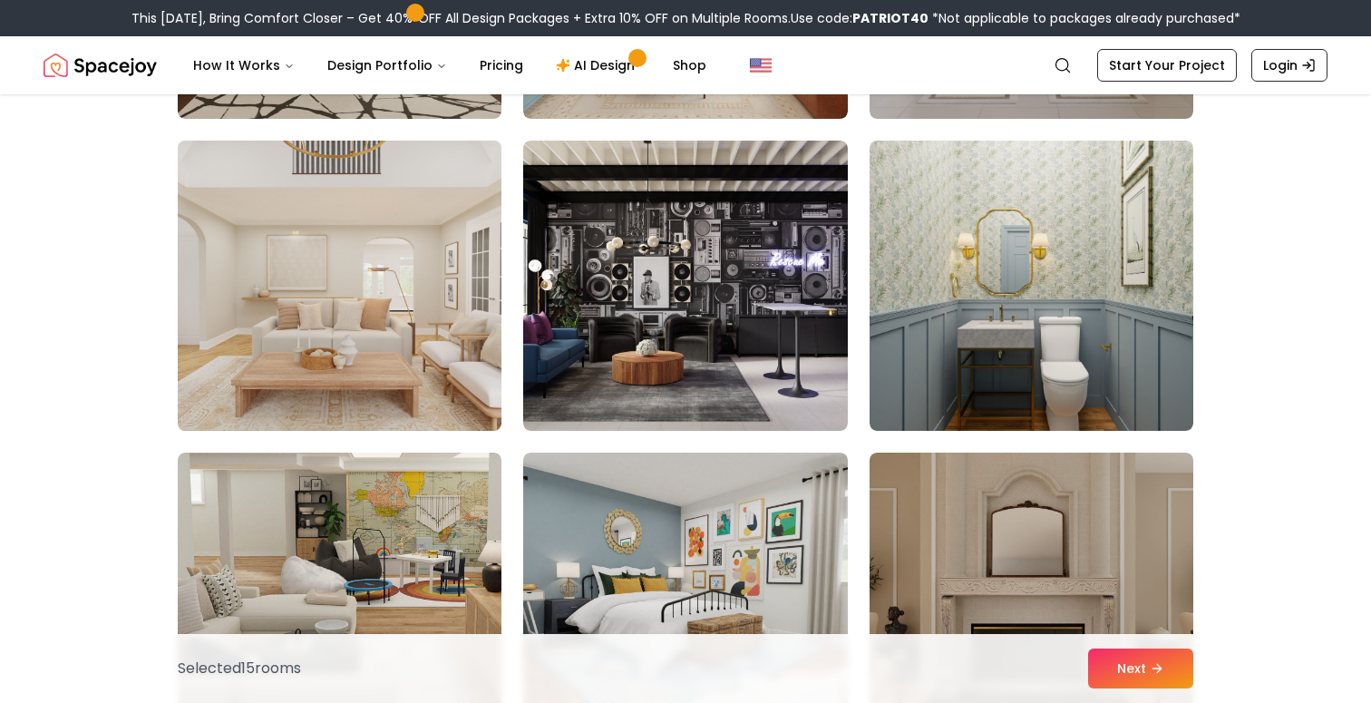
scroll to position [3526, 0]
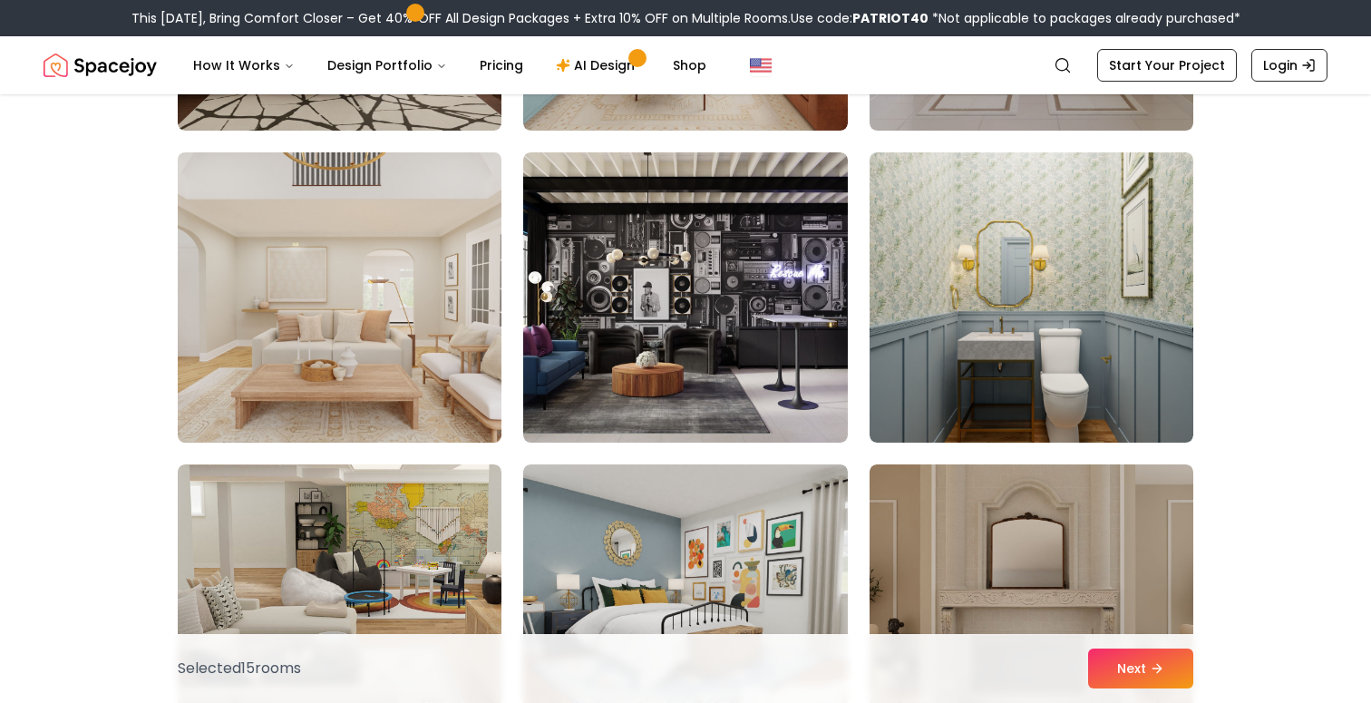
click at [352, 283] on img at bounding box center [340, 297] width 340 height 305
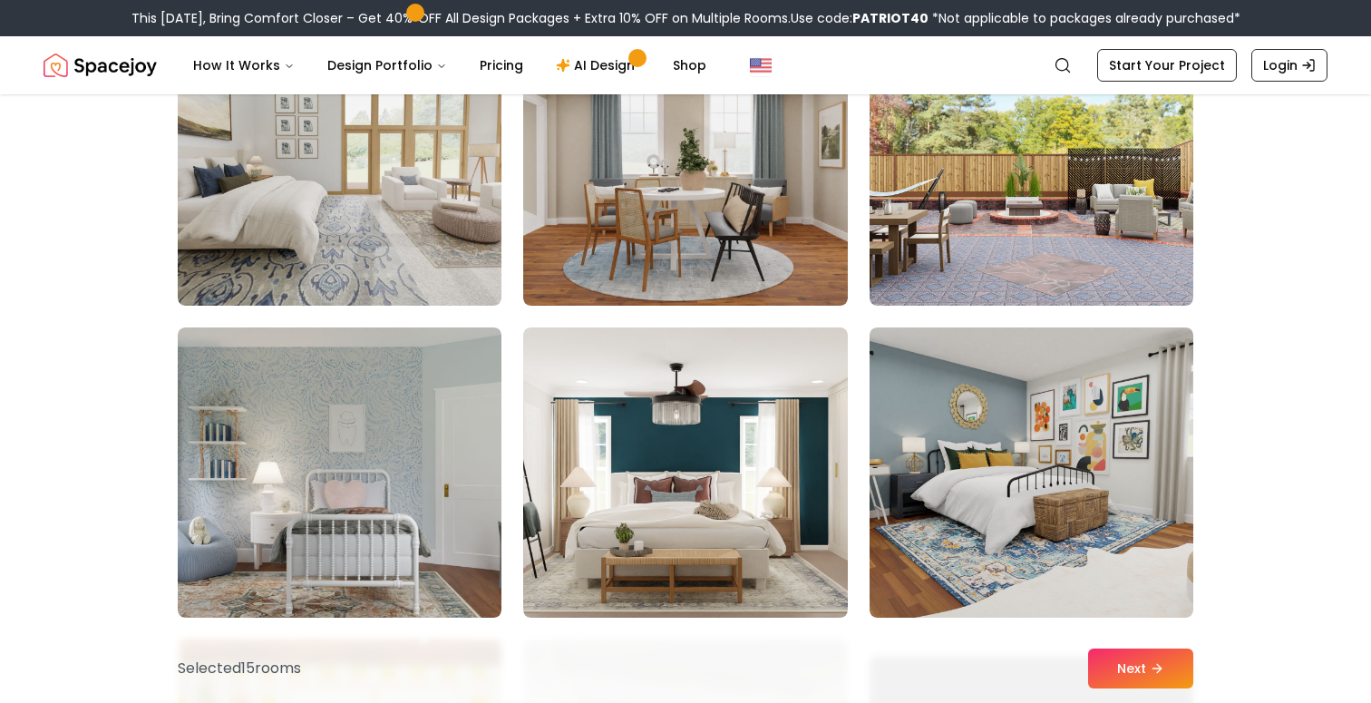
scroll to position [4618, 0]
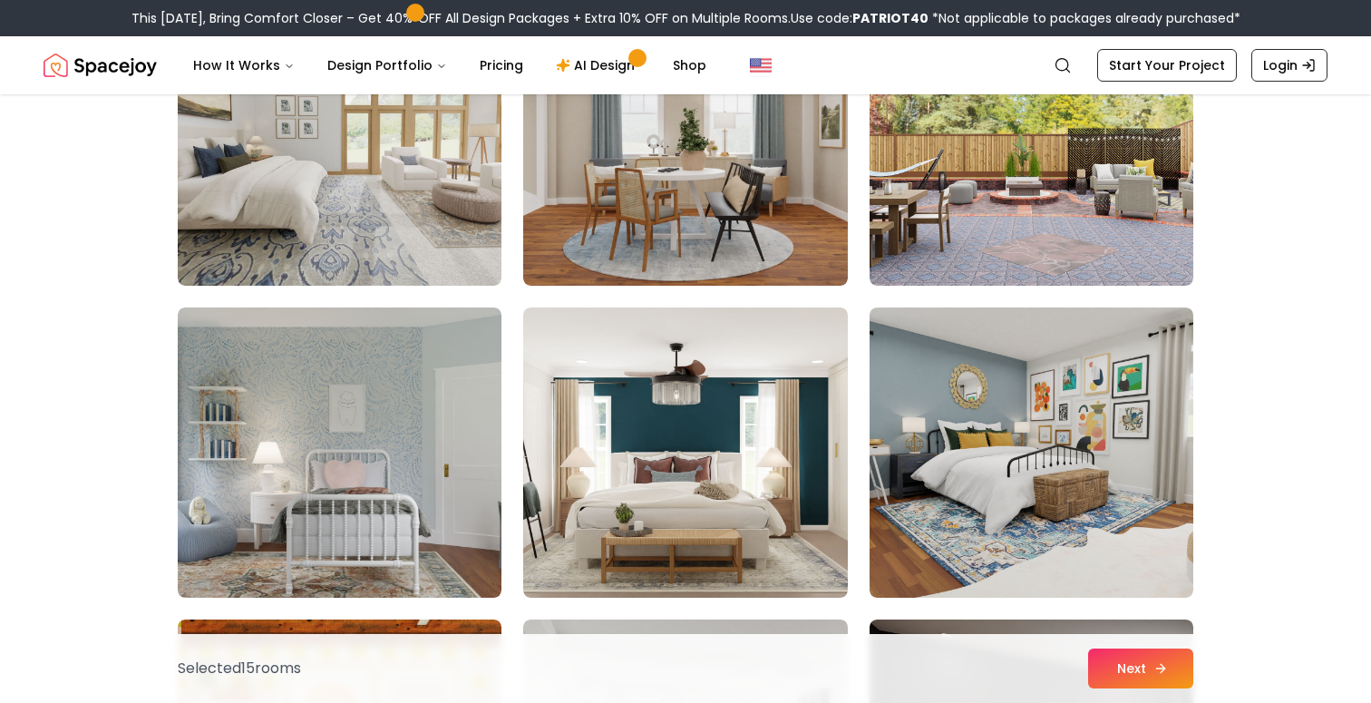
click at [1152, 660] on button "Next" at bounding box center [1140, 668] width 105 height 40
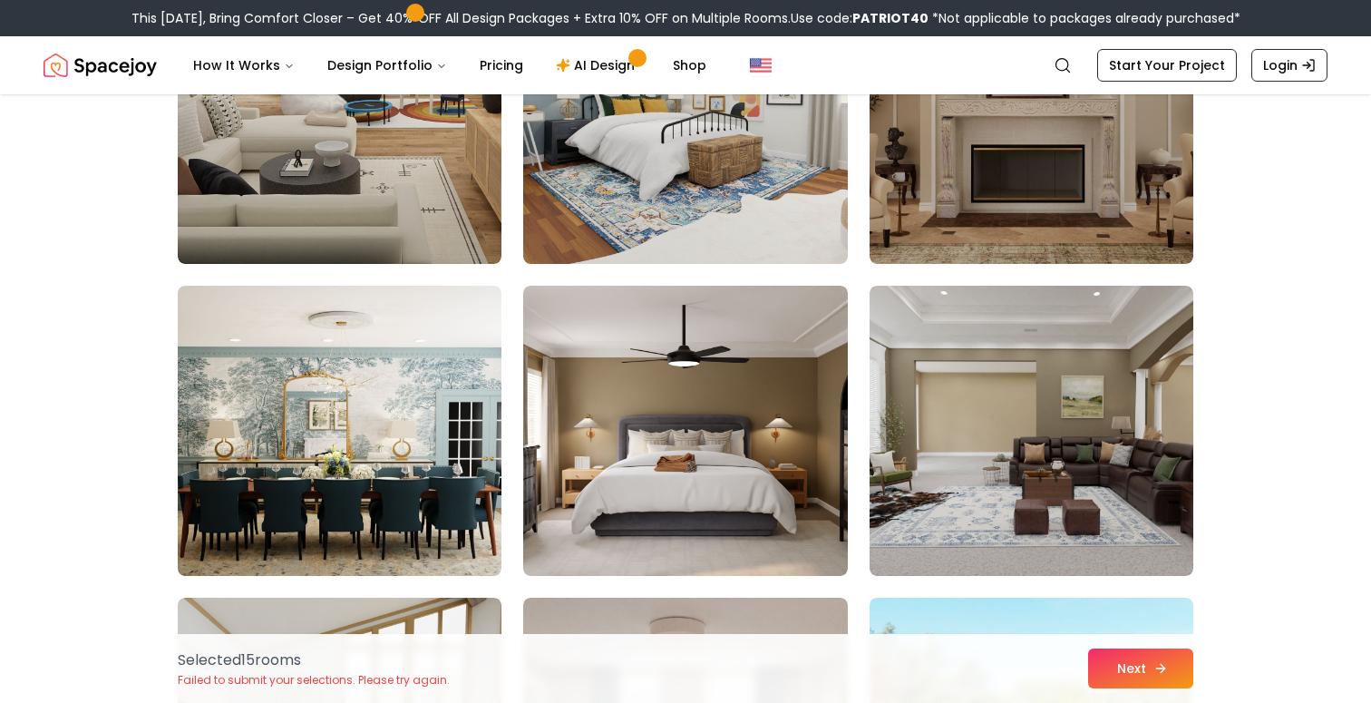
click at [1153, 677] on button "Next" at bounding box center [1140, 668] width 105 height 40
